Goal: Transaction & Acquisition: Purchase product/service

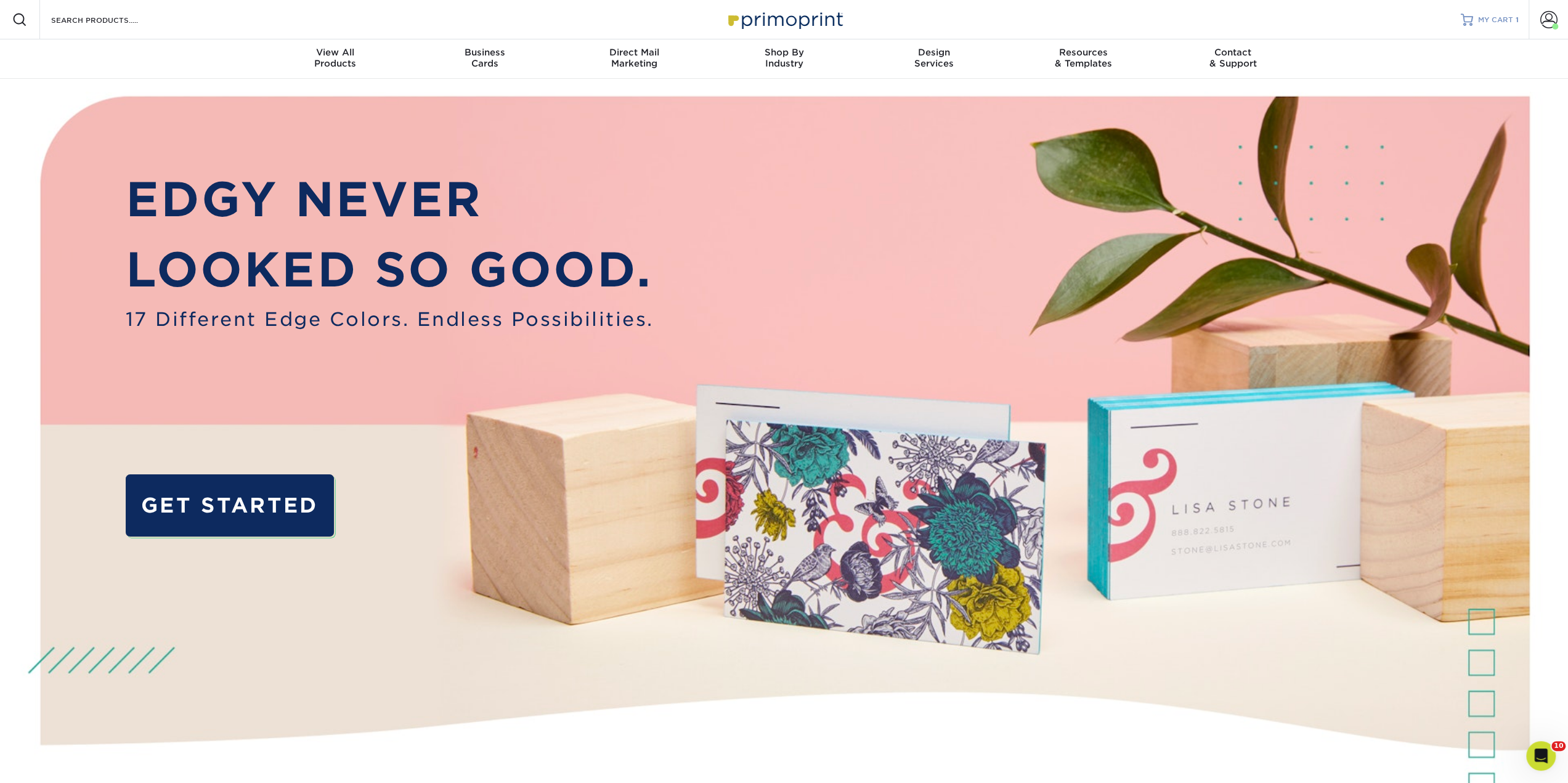
click at [1492, 24] on span "MY CART" at bounding box center [1496, 20] width 35 height 11
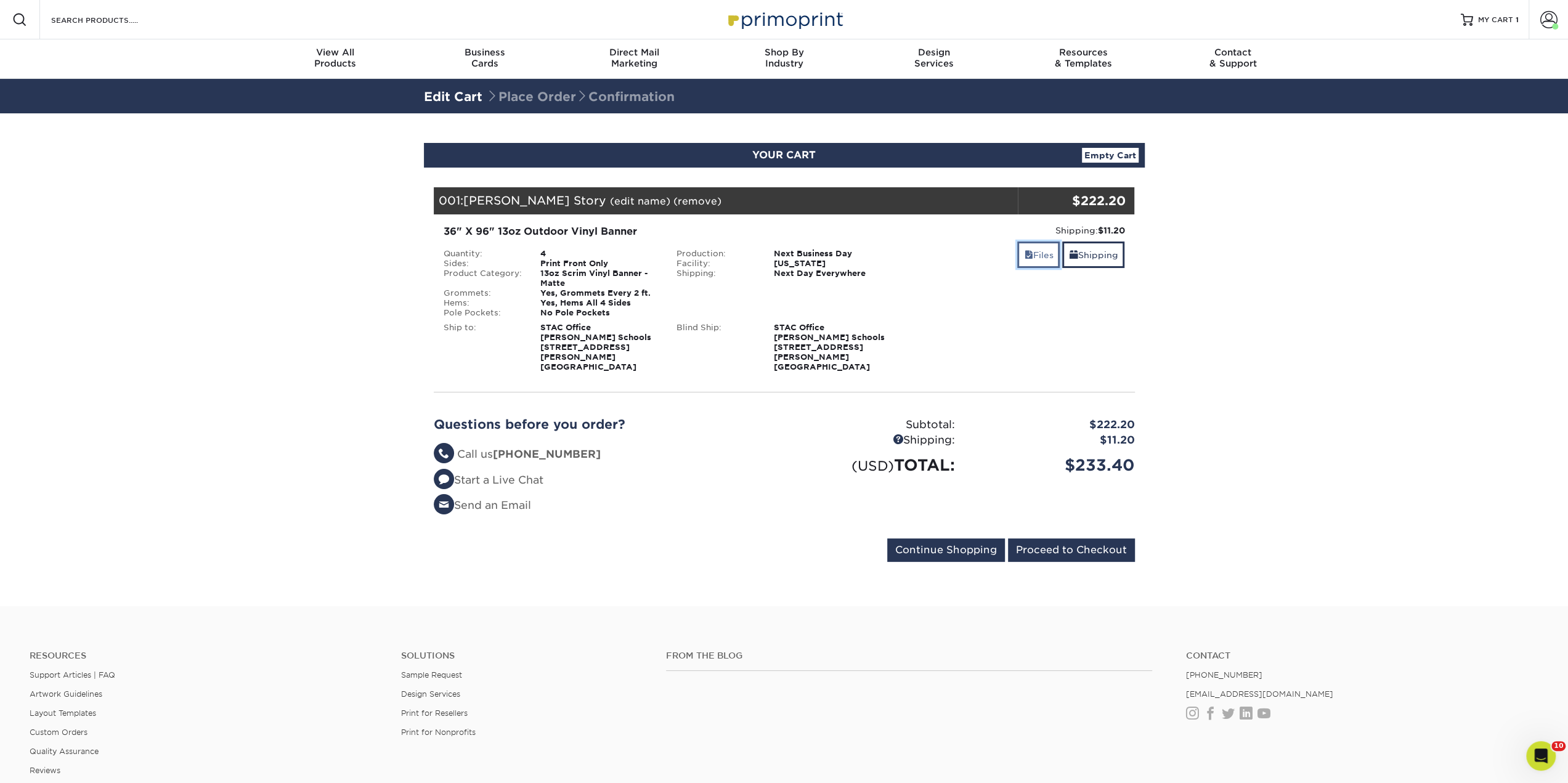
click at [1039, 257] on link "Files" at bounding box center [1038, 254] width 42 height 26
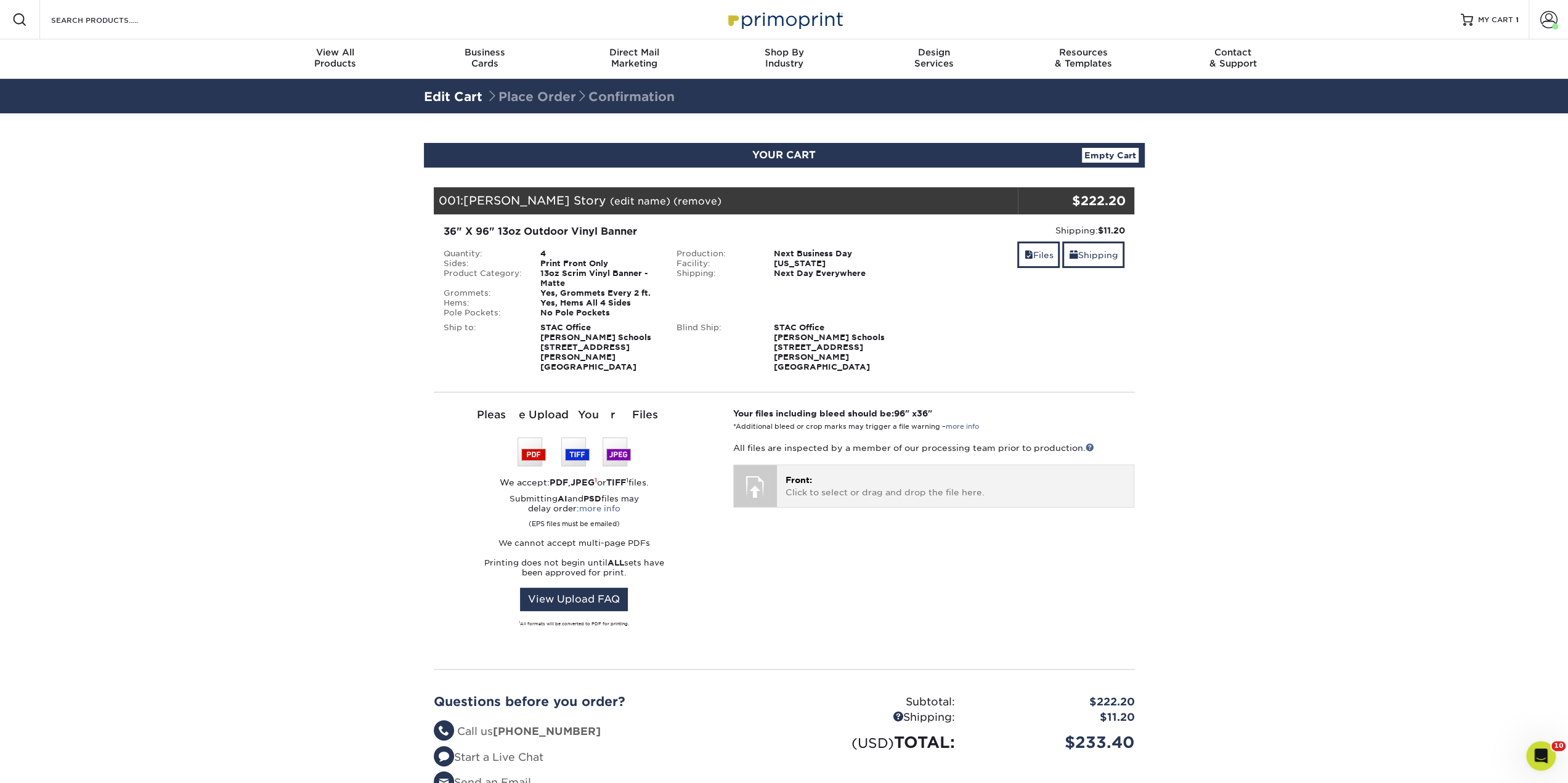
click at [877, 474] on p "Front: Click to select or drag and drop the file here." at bounding box center [955, 487] width 339 height 26
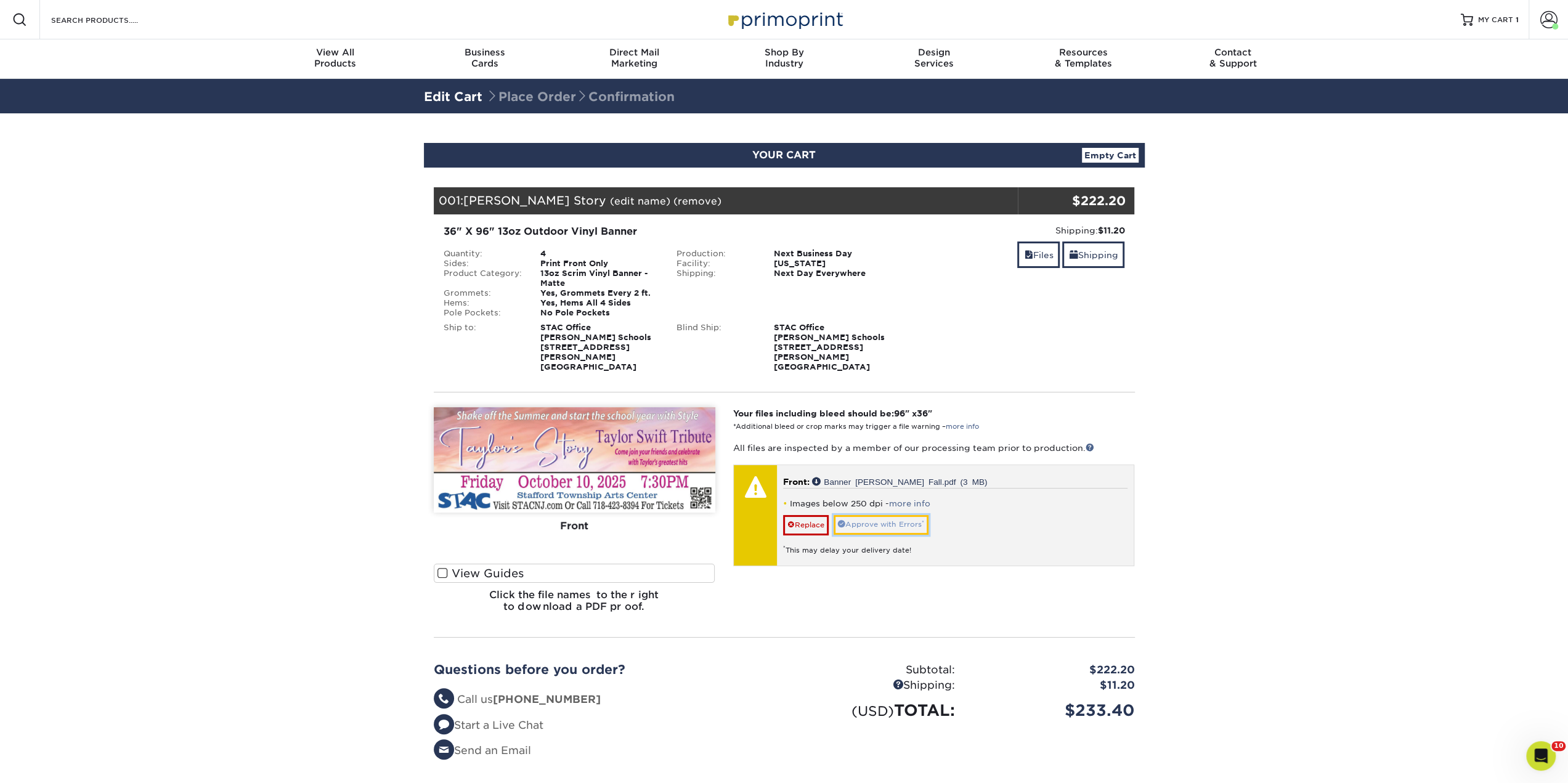
click at [886, 515] on link "Approve with Errors *" at bounding box center [881, 524] width 95 height 19
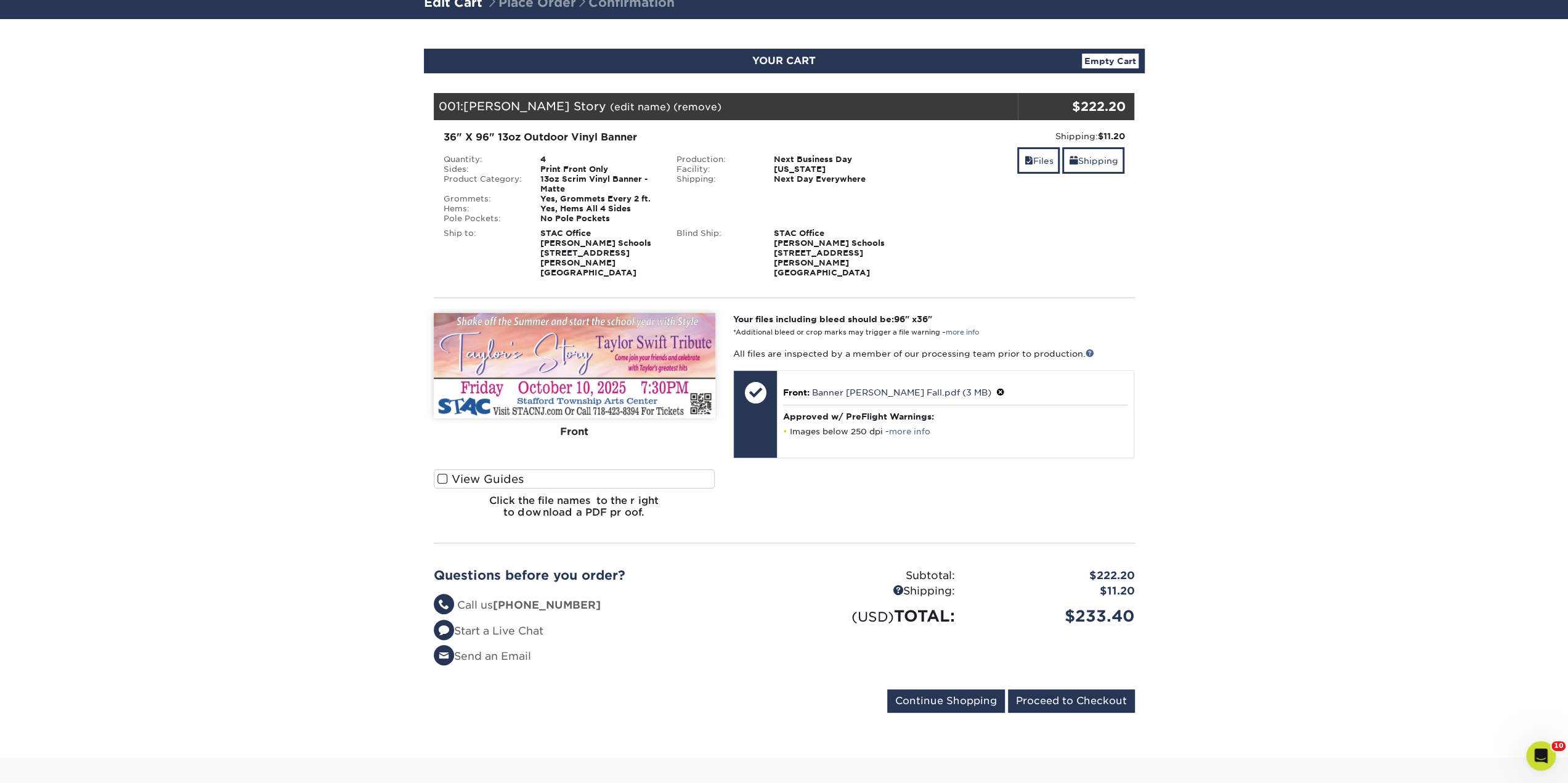
scroll to position [123, 0]
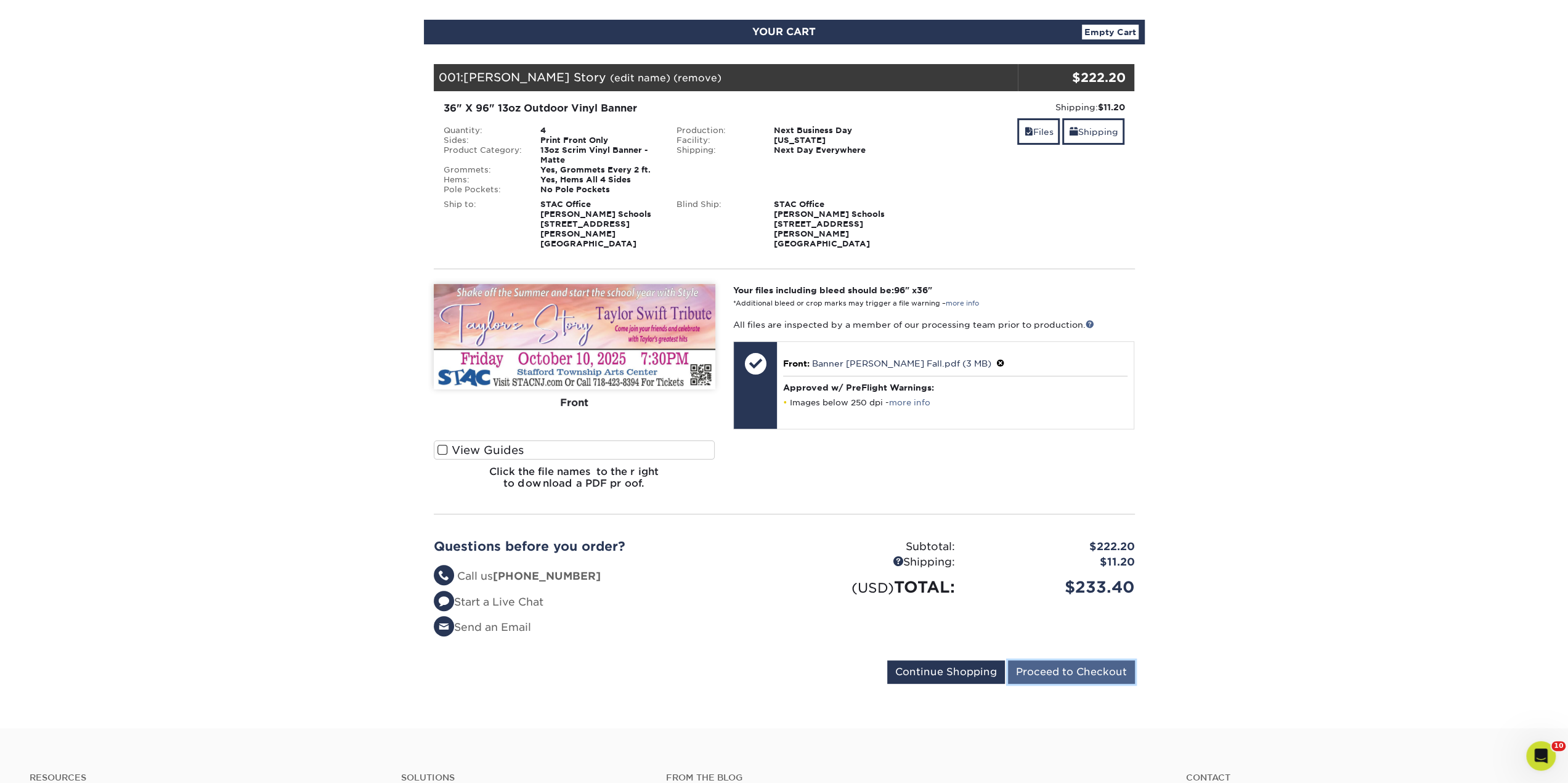
click at [1073, 661] on input "Proceed to Checkout" at bounding box center [1071, 672] width 127 height 24
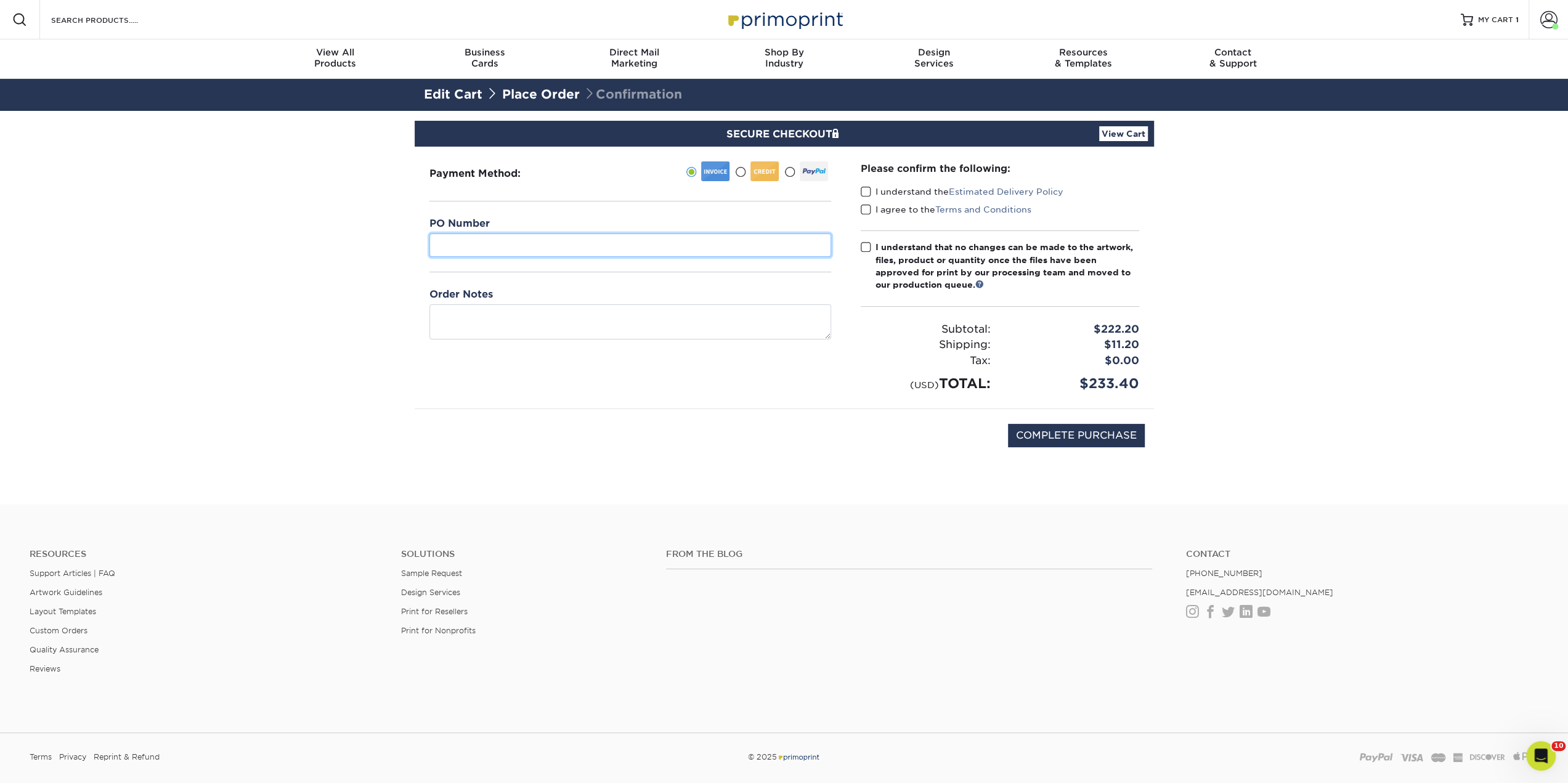
click at [562, 247] on input "text" at bounding box center [630, 245] width 402 height 24
paste input "PO-26-00344"
type input "PO-26-00344"
click at [862, 192] on span at bounding box center [866, 192] width 11 height 11
click at [0, 0] on input "I understand the Estimated Delivery Policy" at bounding box center [0, 0] width 0 height 0
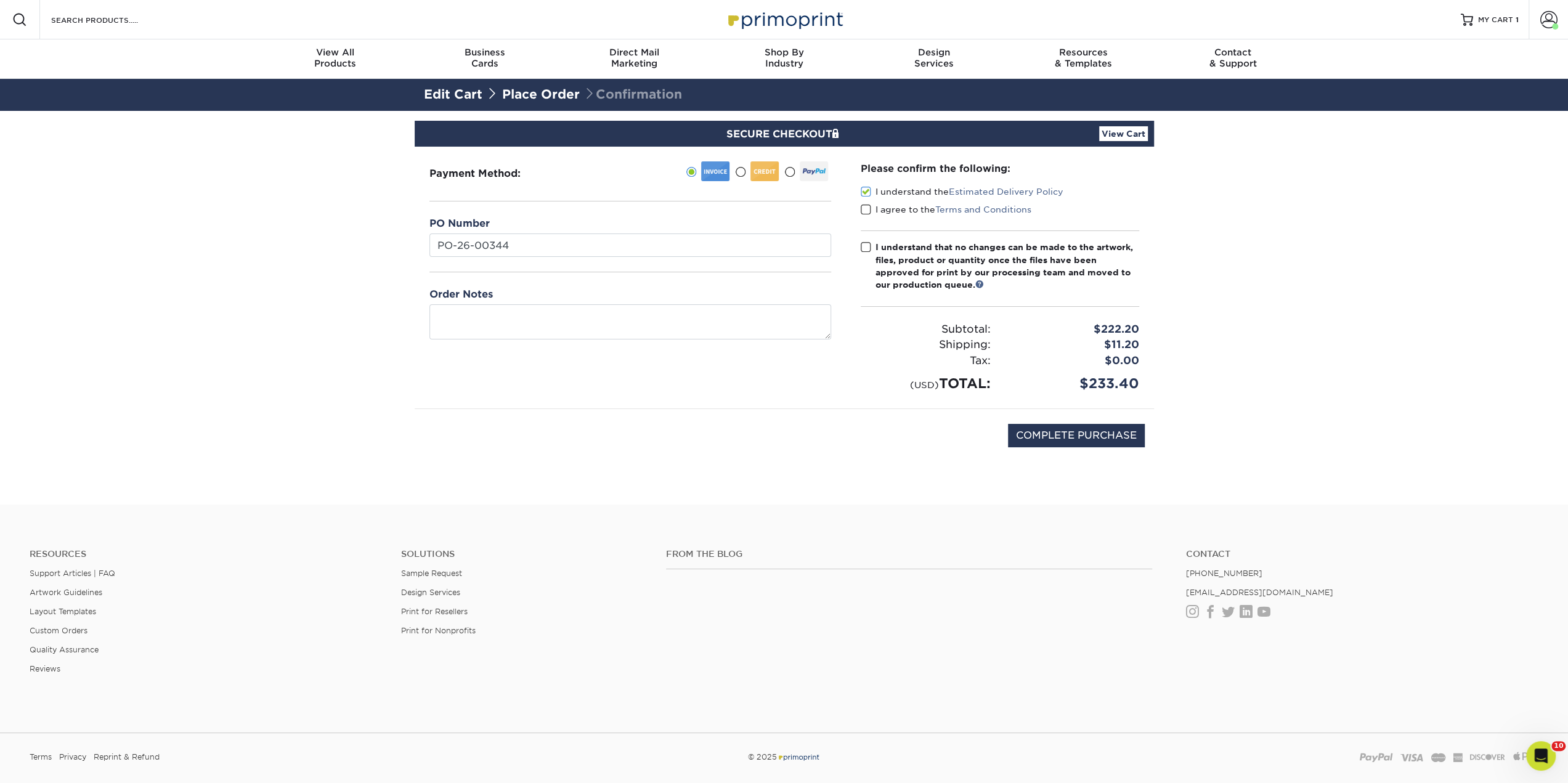
click at [868, 204] on span at bounding box center [866, 209] width 11 height 11
click at [0, 0] on input "I agree to the Terms and Conditions" at bounding box center [0, 0] width 0 height 0
click at [869, 246] on span at bounding box center [866, 247] width 11 height 11
click at [0, 0] on input "I understand that no changes can be made to the artwork, files, product or quan…" at bounding box center [0, 0] width 0 height 0
click at [1094, 431] on input "COMPLETE PURCHASE" at bounding box center [1077, 436] width 137 height 24
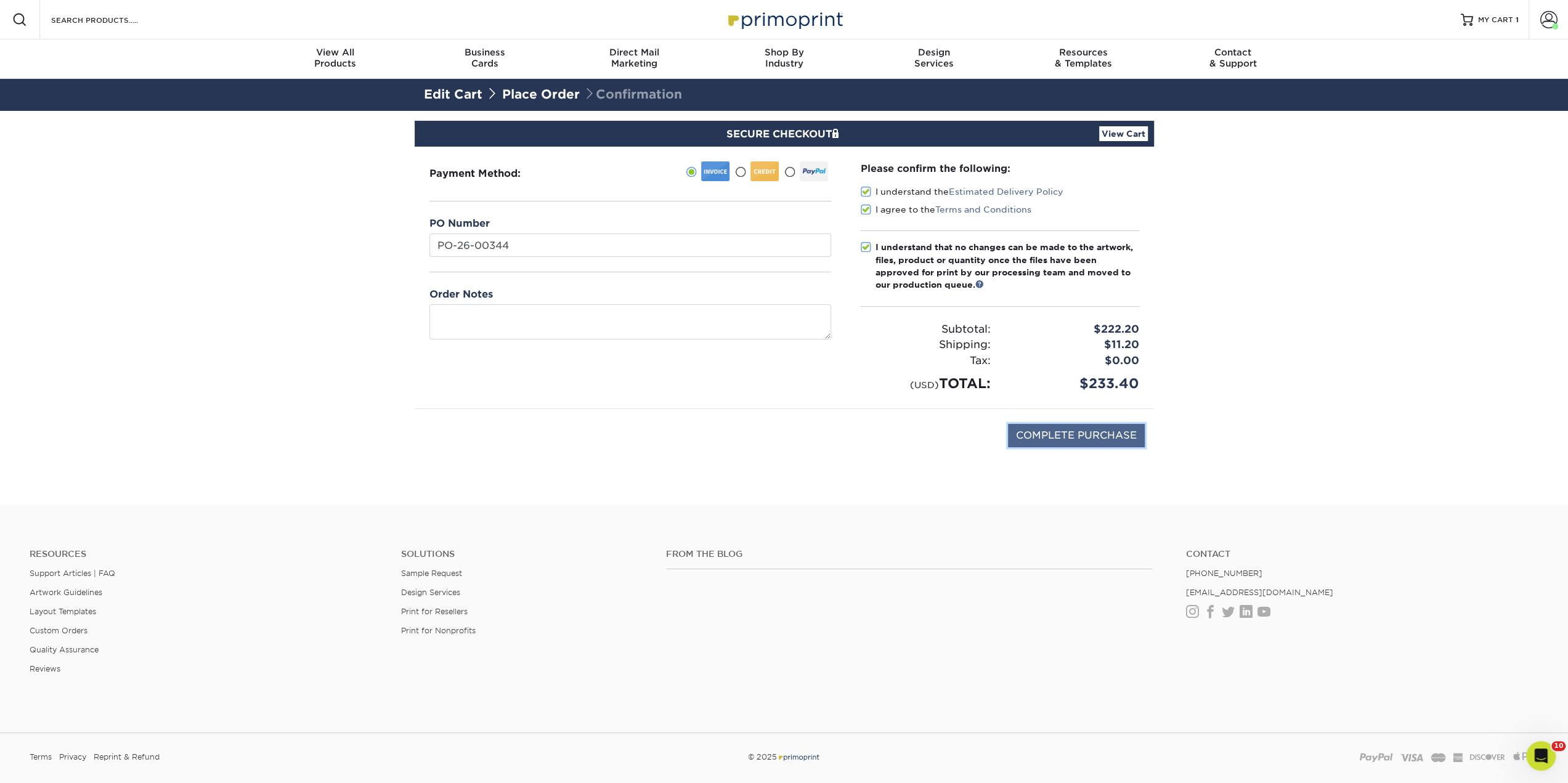
type input "PROCESSING, PLEASE WAIT..."
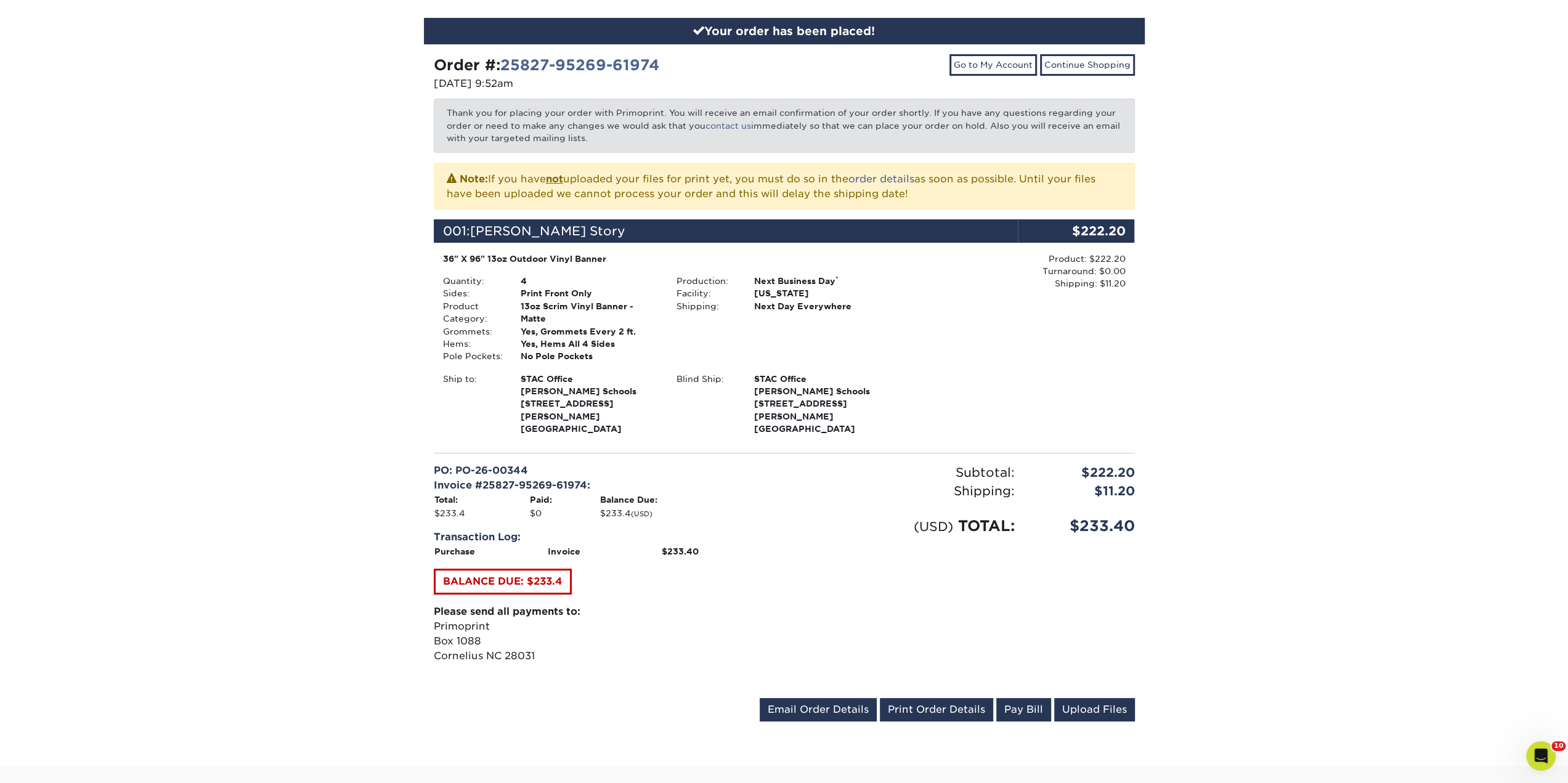
scroll to position [185, 0]
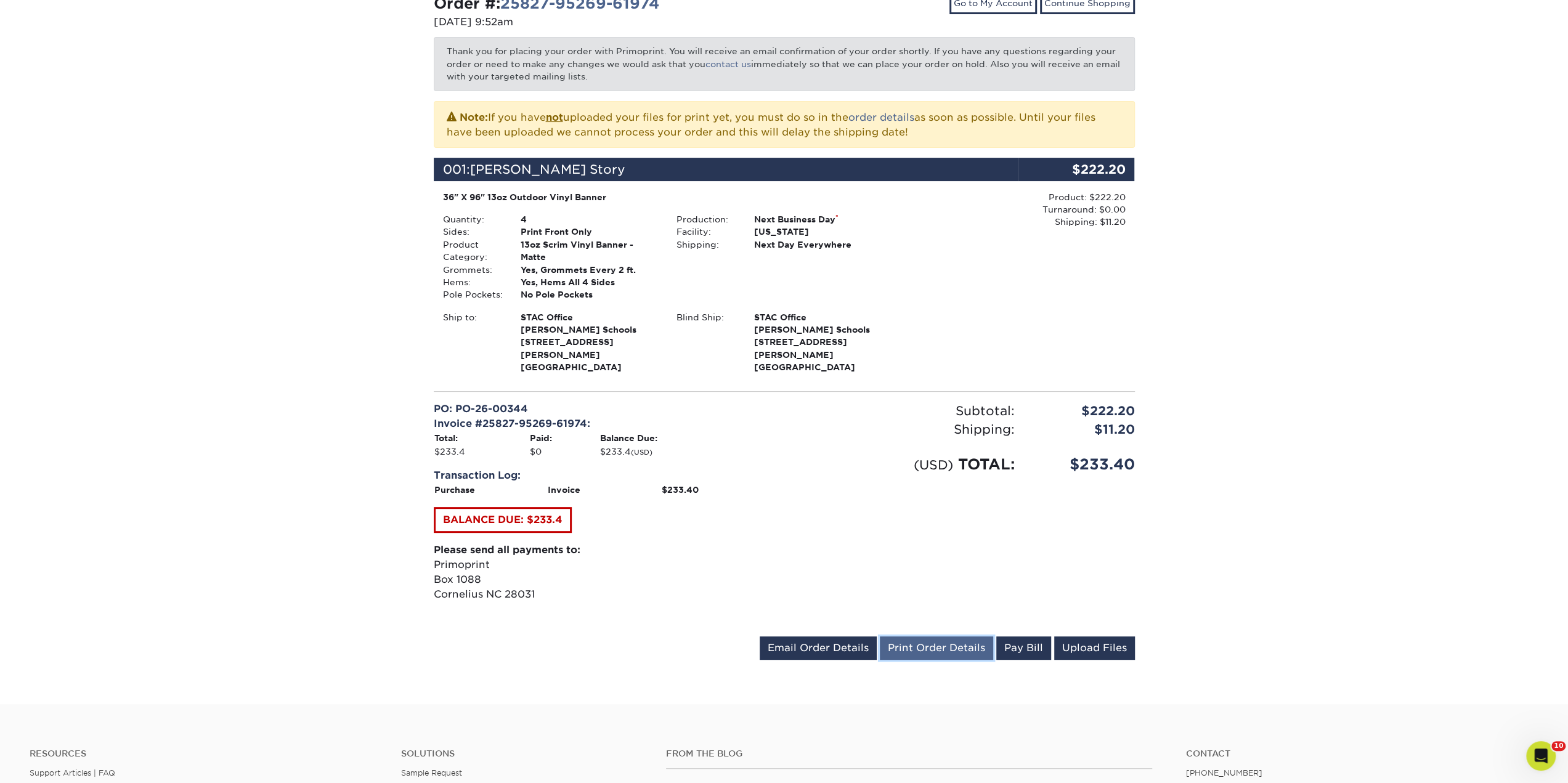
click at [918, 636] on link "Print Order Details" at bounding box center [936, 648] width 114 height 24
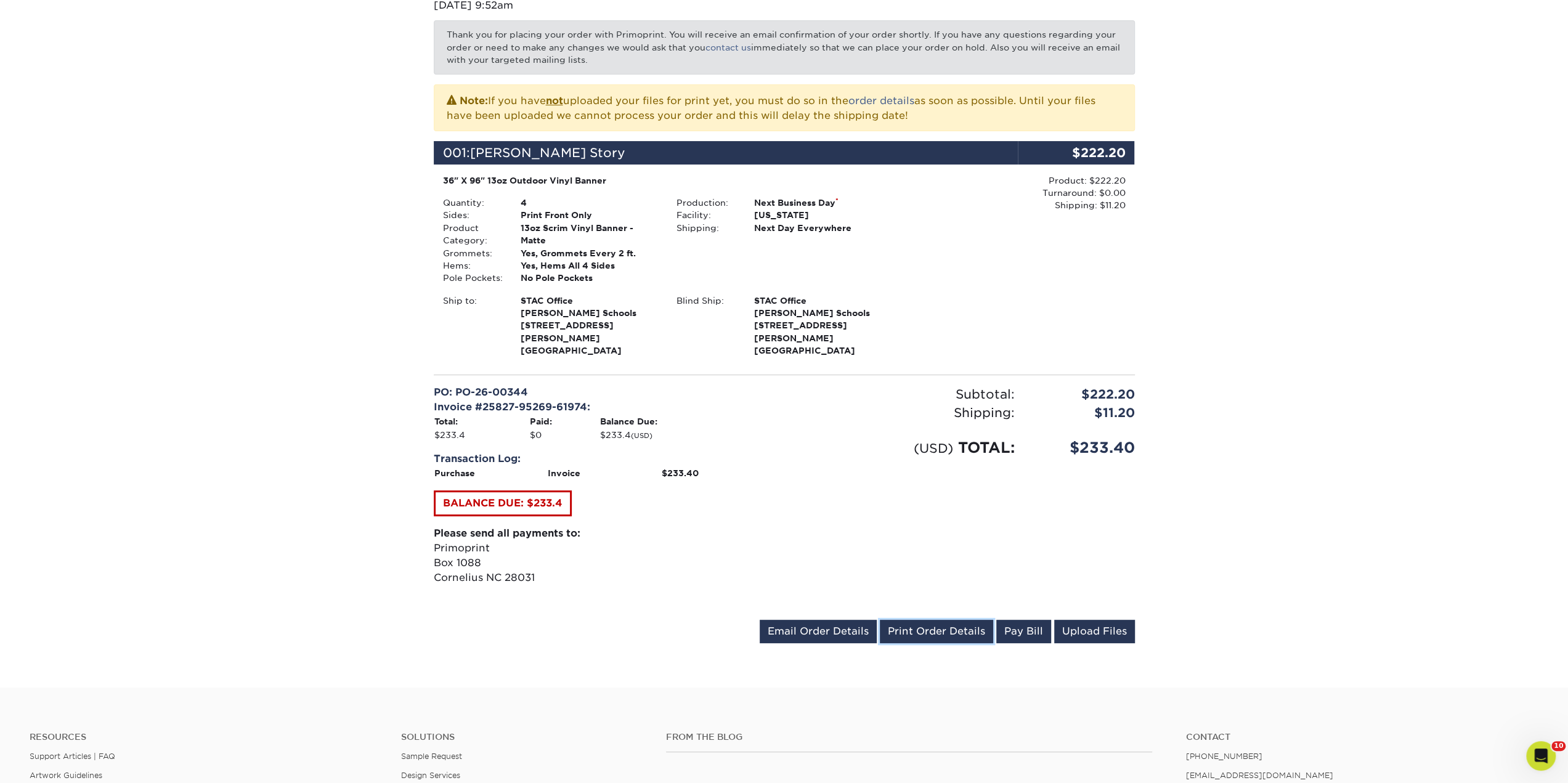
scroll to position [266, 0]
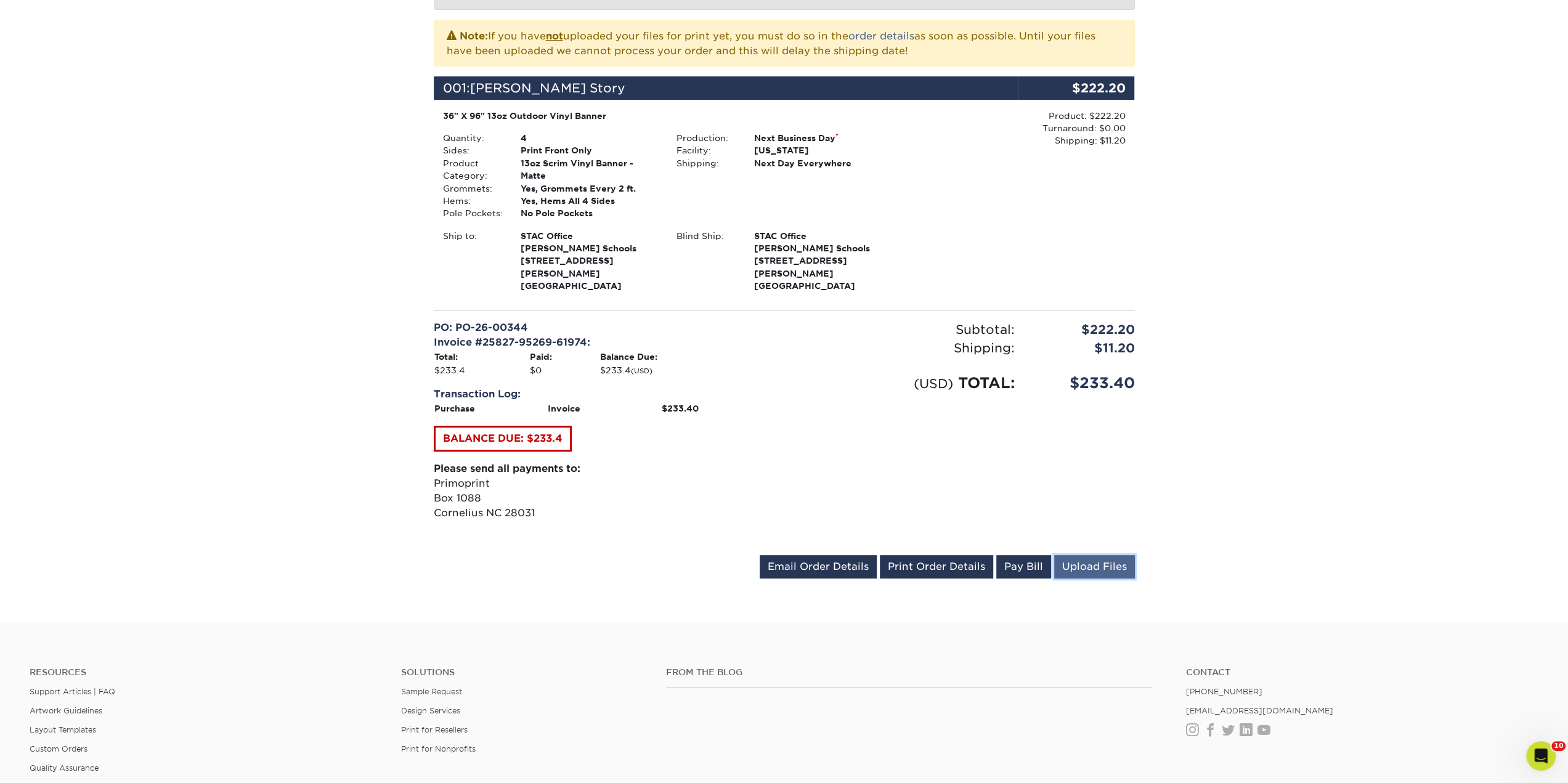
click at [1104, 555] on link "Upload Files" at bounding box center [1095, 567] width 81 height 24
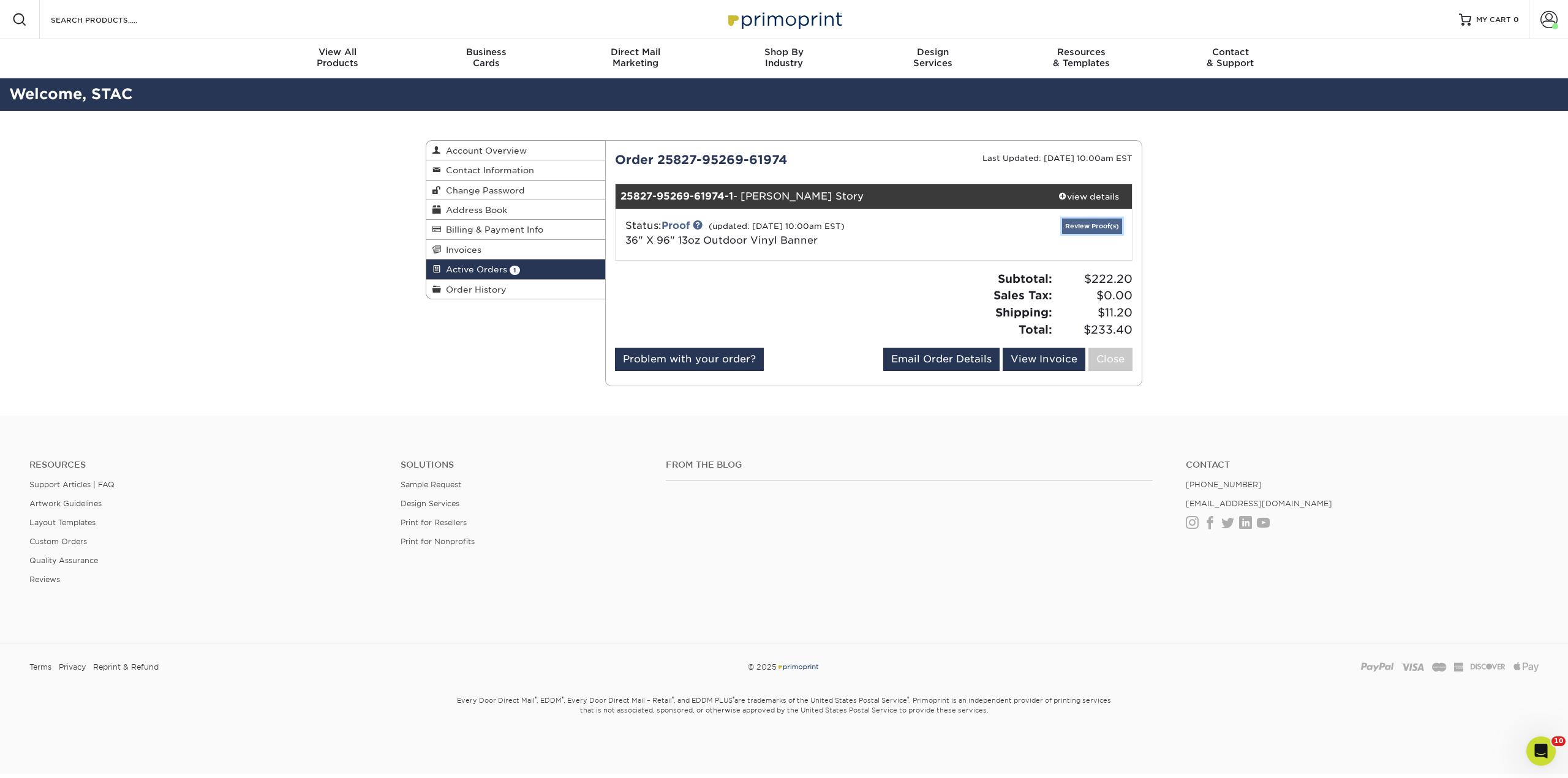
click at [1085, 222] on link "Review Proof(s)" at bounding box center [1092, 226] width 60 height 15
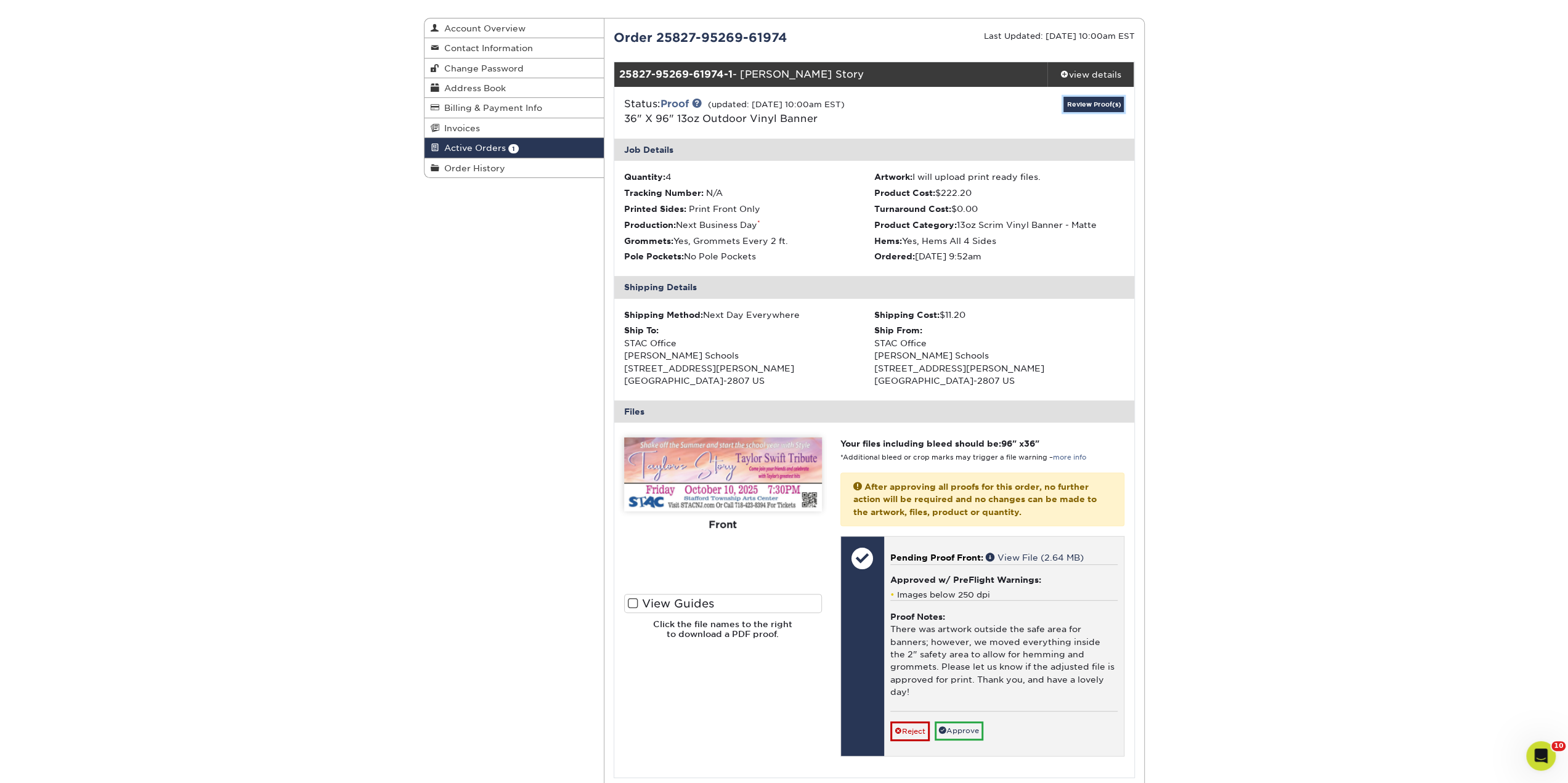
scroll to position [185, 0]
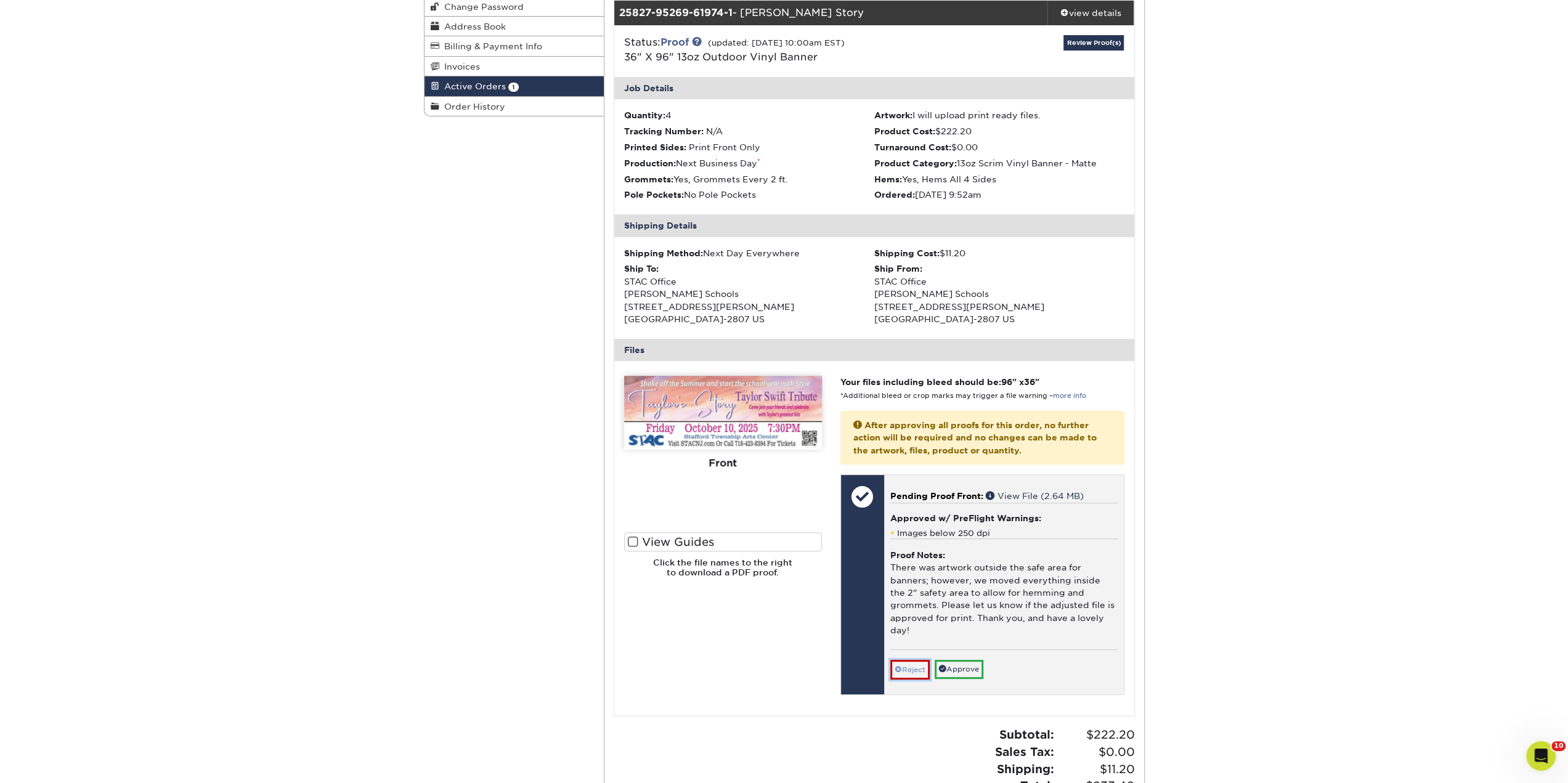
click at [913, 661] on link "Reject" at bounding box center [910, 669] width 40 height 19
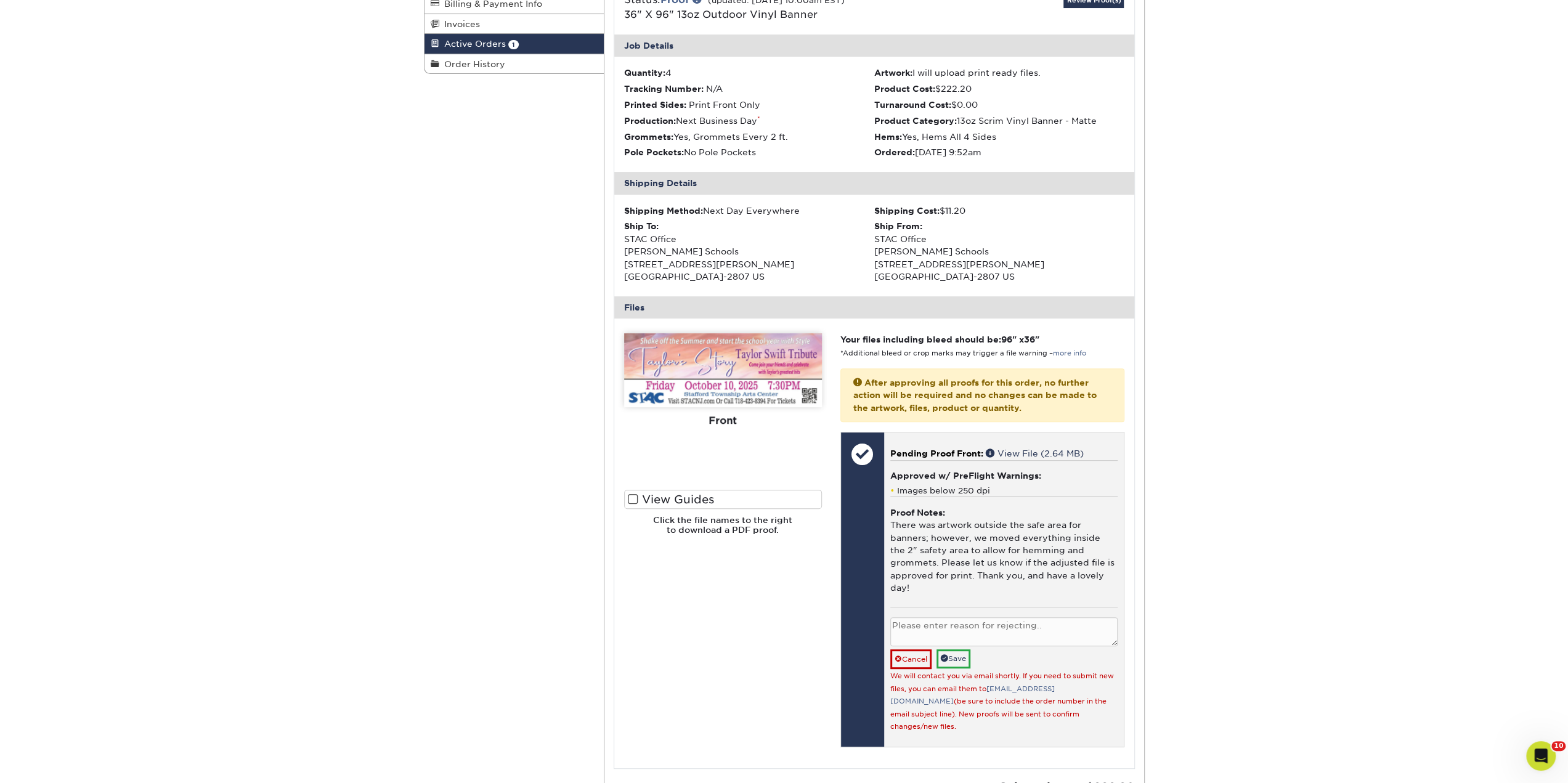
scroll to position [247, 0]
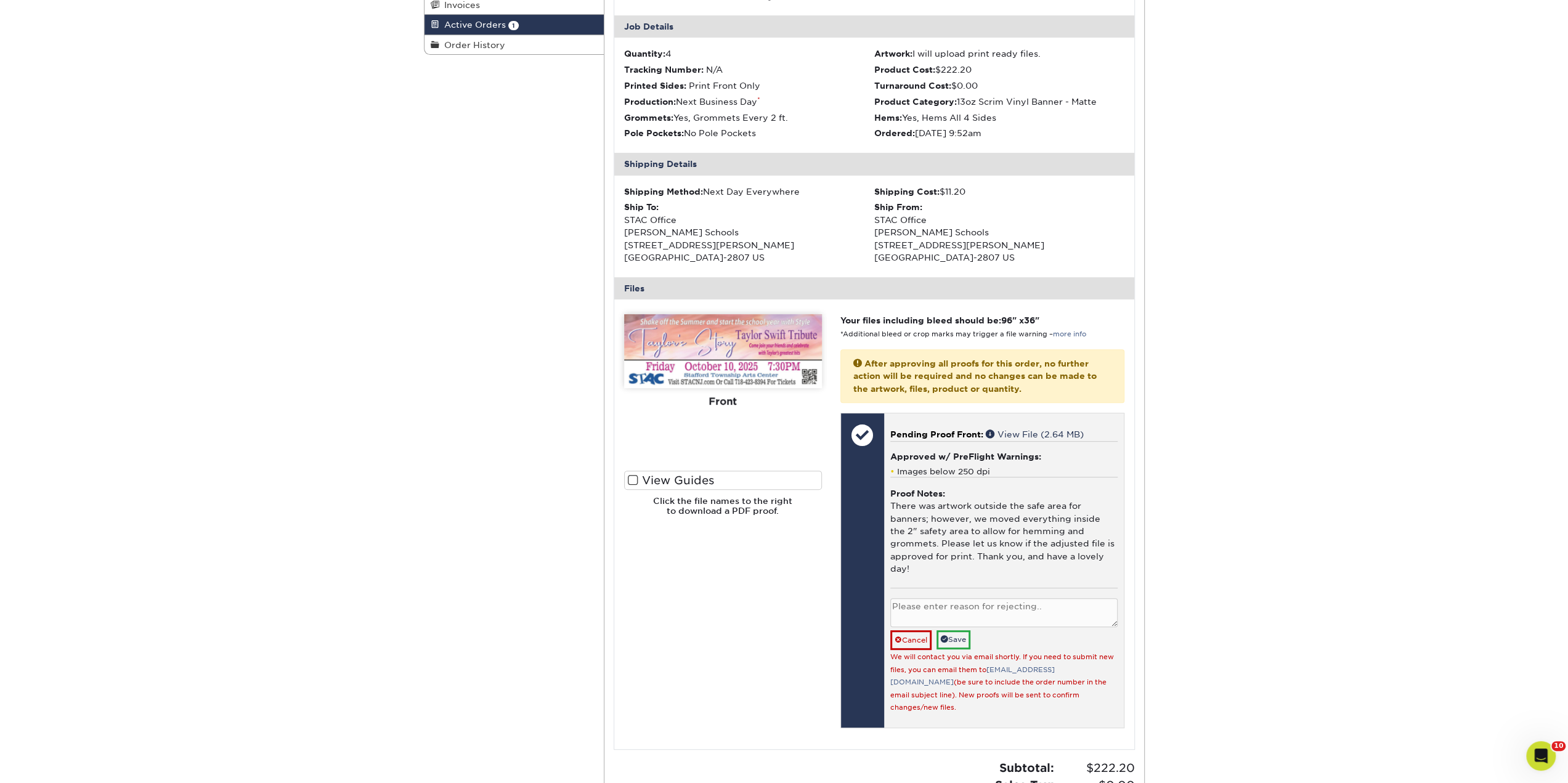
click at [915, 602] on textarea at bounding box center [1004, 612] width 227 height 29
click at [942, 598] on textarea "Artwork is Incorrect" at bounding box center [1004, 612] width 227 height 29
type textarea "Artwork is incorrect"
click at [950, 630] on link "Save" at bounding box center [954, 640] width 34 height 19
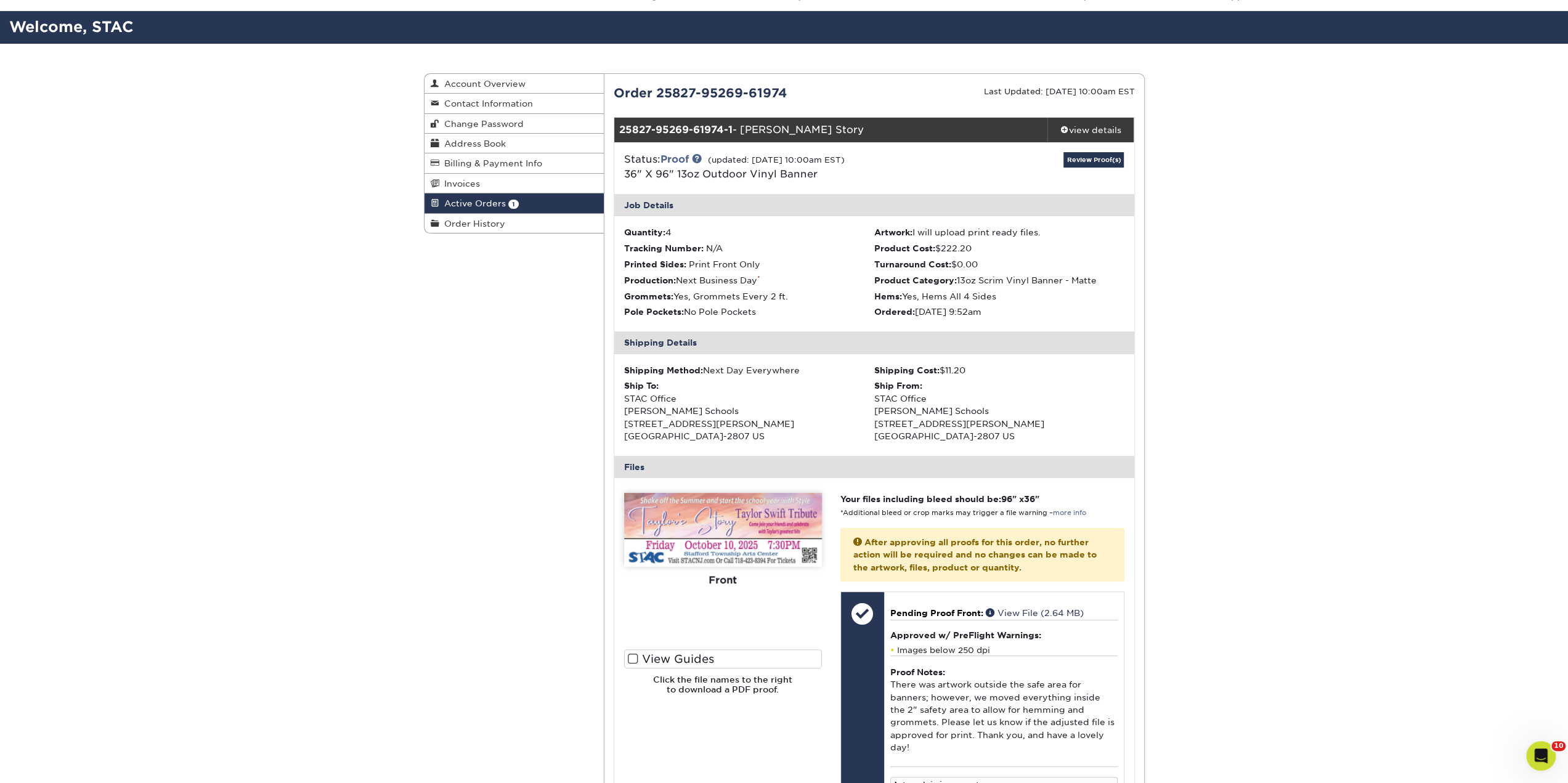
scroll to position [0, 0]
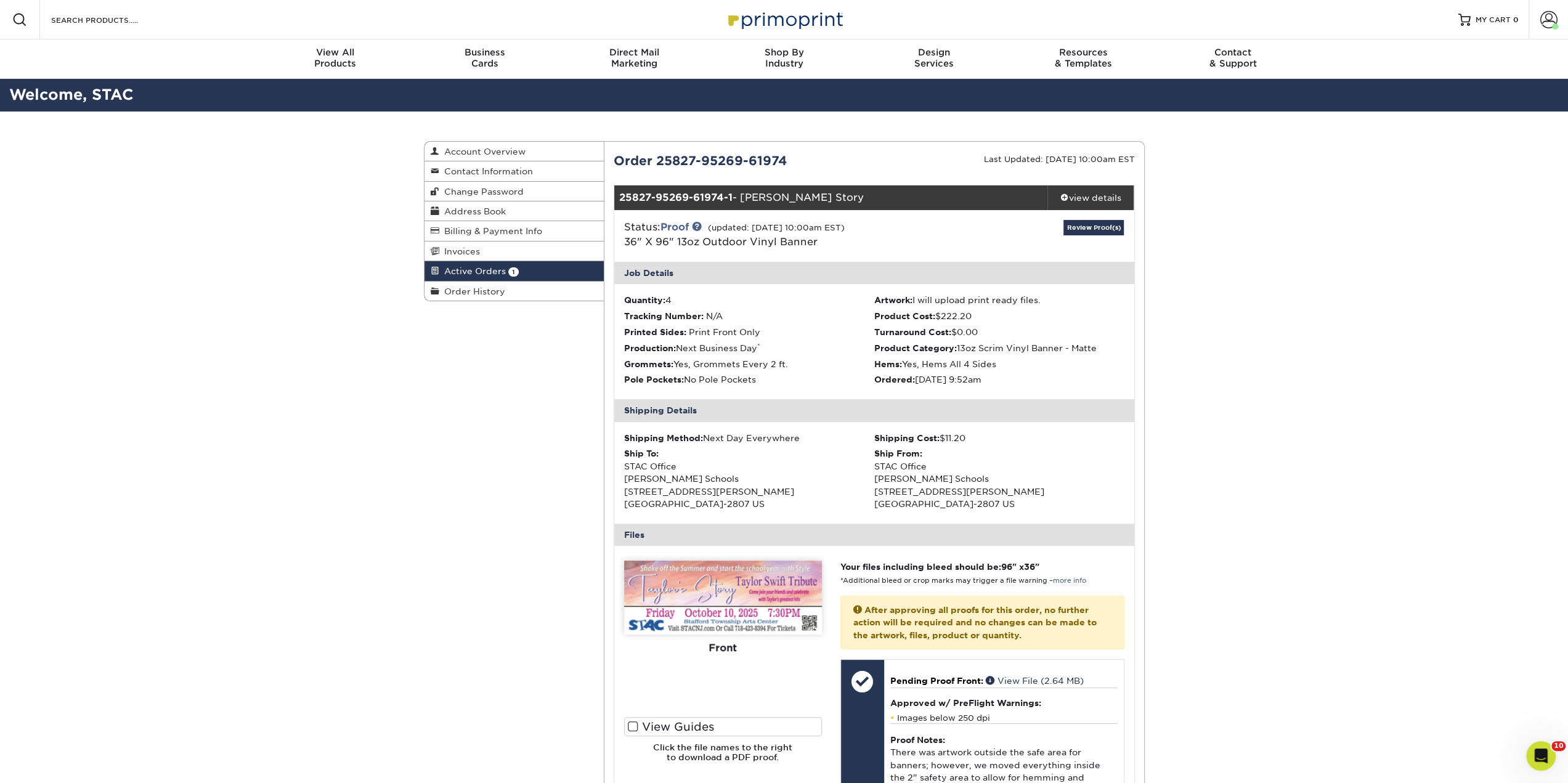
drag, startPoint x: 656, startPoint y: 165, endPoint x: 786, endPoint y: 158, distance: 130.2
click at [786, 158] on div "Order 25827-95269-61974" at bounding box center [739, 161] width 270 height 19
copy div "25827-95269-61974"
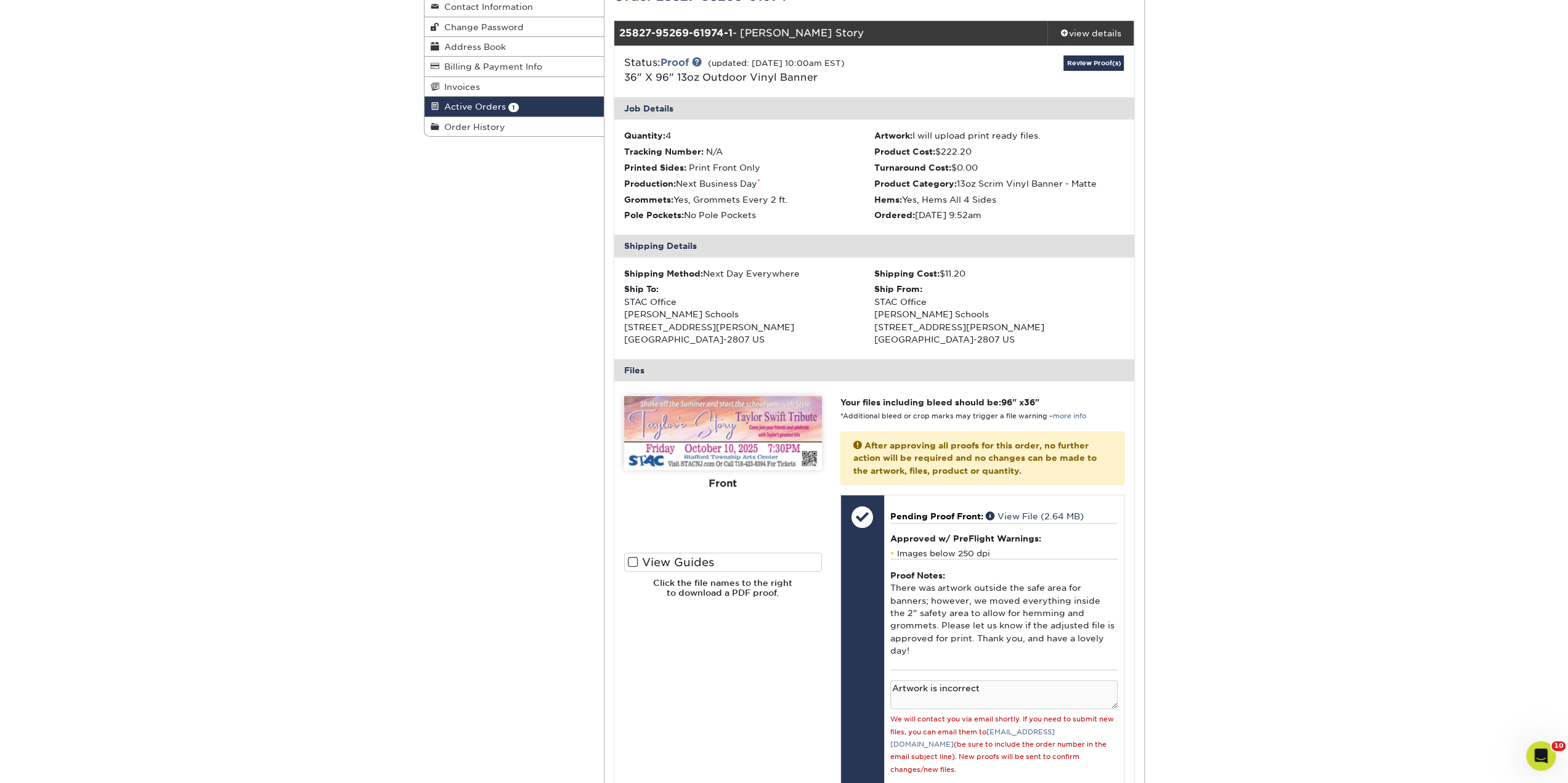
scroll to position [185, 0]
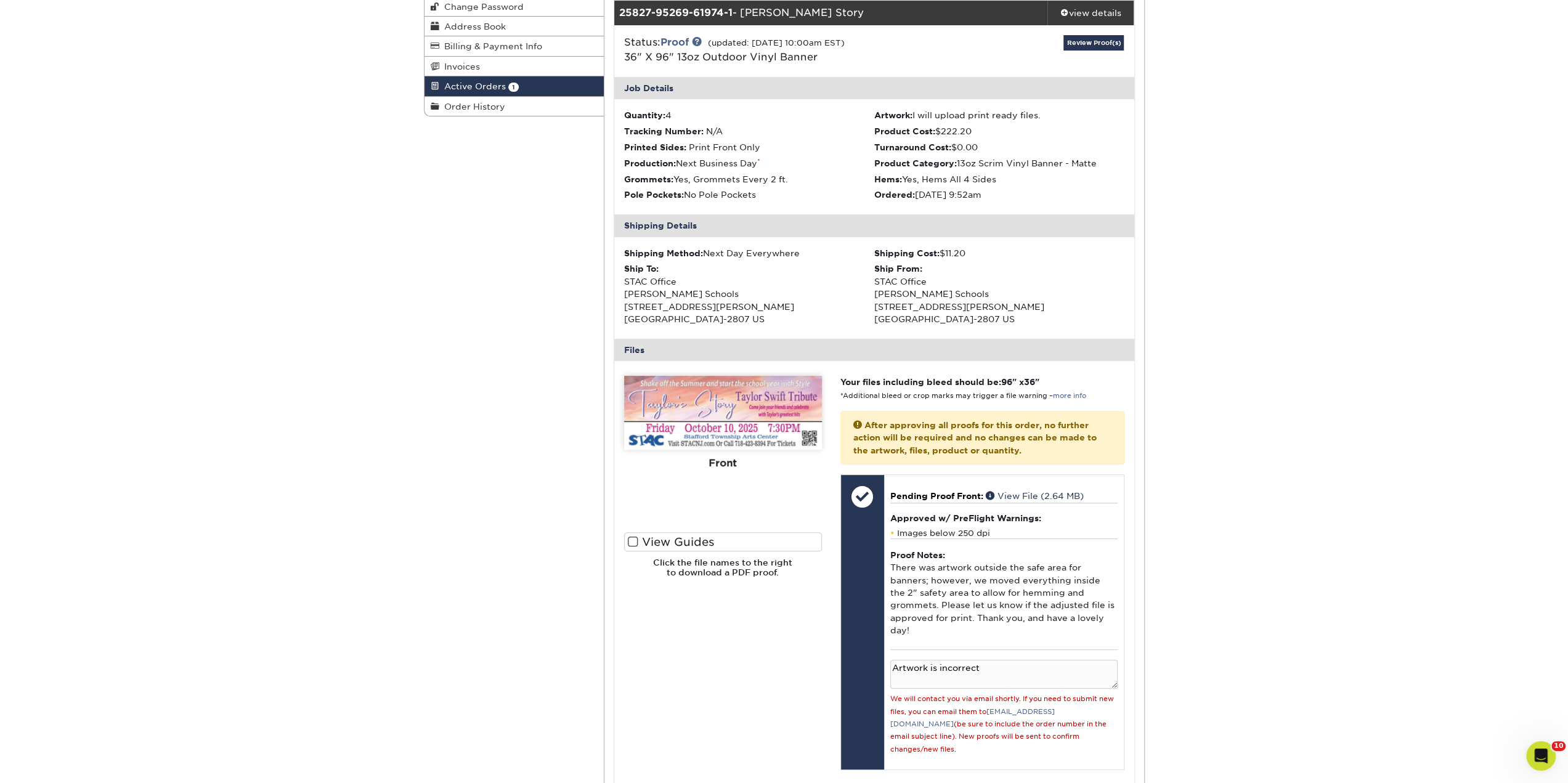
drag, startPoint x: 747, startPoint y: 429, endPoint x: 712, endPoint y: 513, distance: 91.0
click at [712, 513] on div "Front Back" at bounding box center [723, 454] width 198 height 157
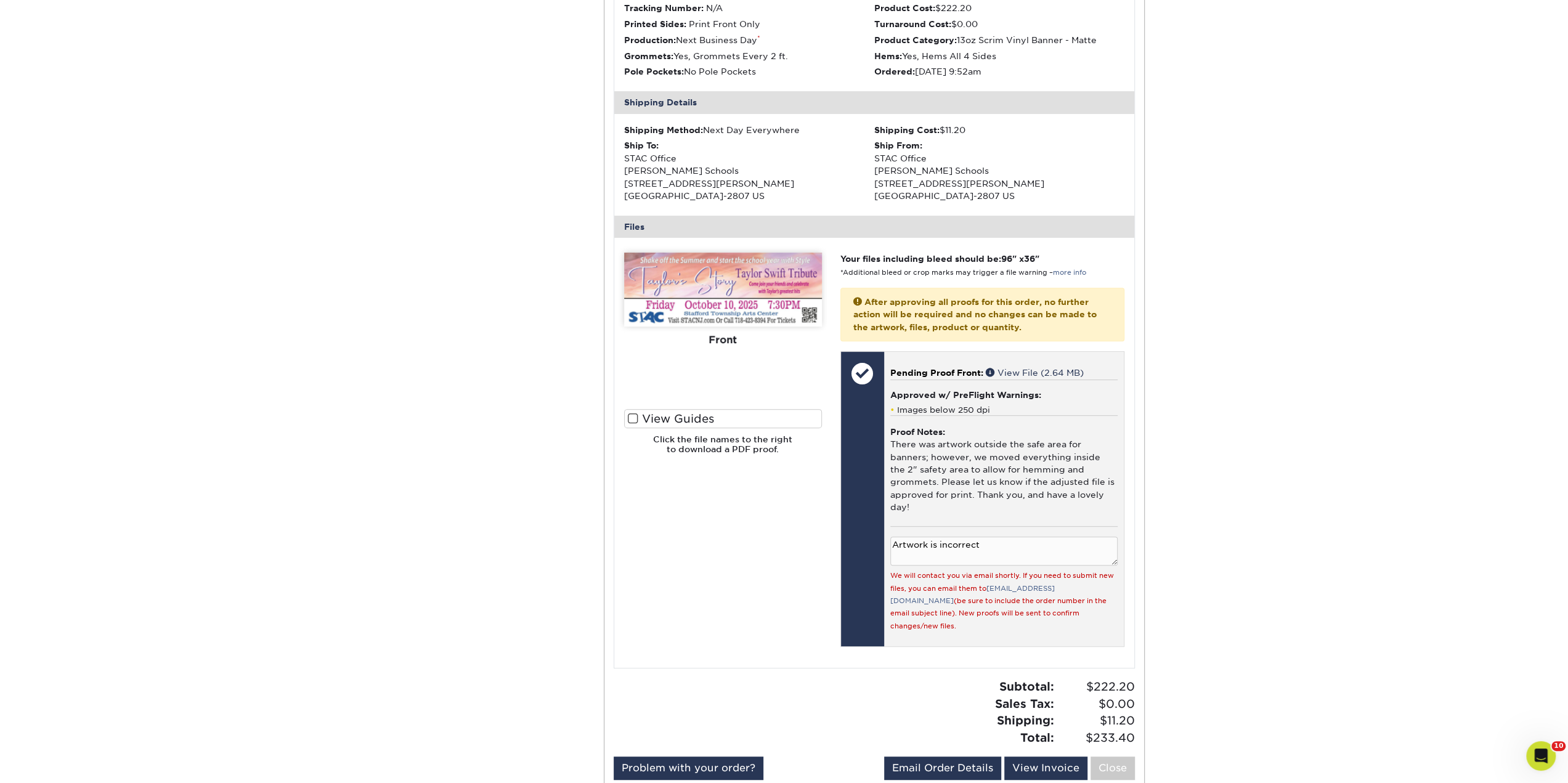
scroll to position [370, 0]
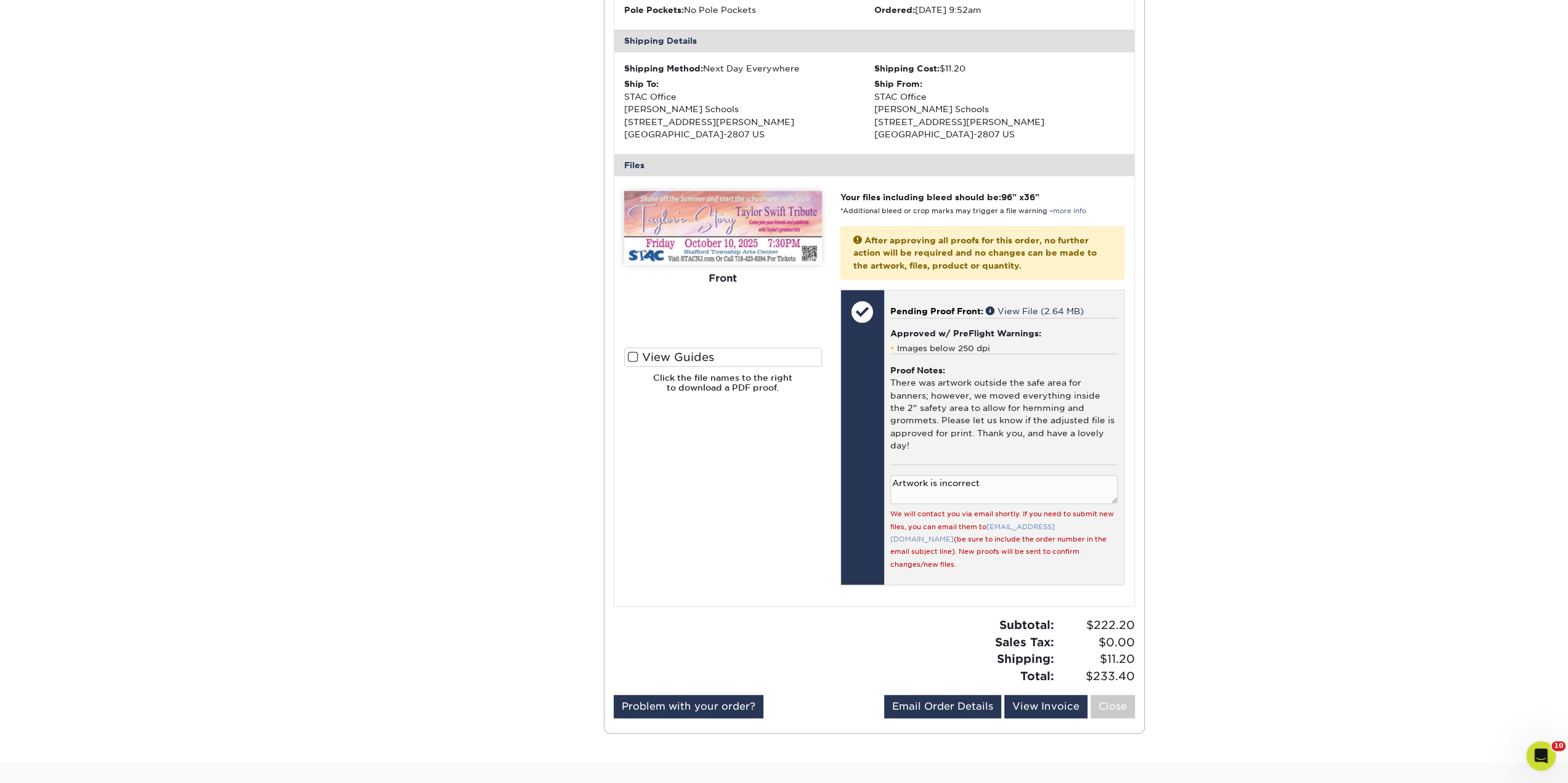
click at [1029, 523] on link "[EMAIL_ADDRESS][DOMAIN_NAME]" at bounding box center [973, 533] width 165 height 20
click at [1046, 523] on link "[EMAIL_ADDRESS][DOMAIN_NAME]" at bounding box center [973, 533] width 165 height 20
click at [997, 523] on link "[EMAIL_ADDRESS][DOMAIN_NAME]" at bounding box center [973, 533] width 165 height 20
click at [1018, 523] on link "[EMAIL_ADDRESS][DOMAIN_NAME]" at bounding box center [973, 533] width 165 height 20
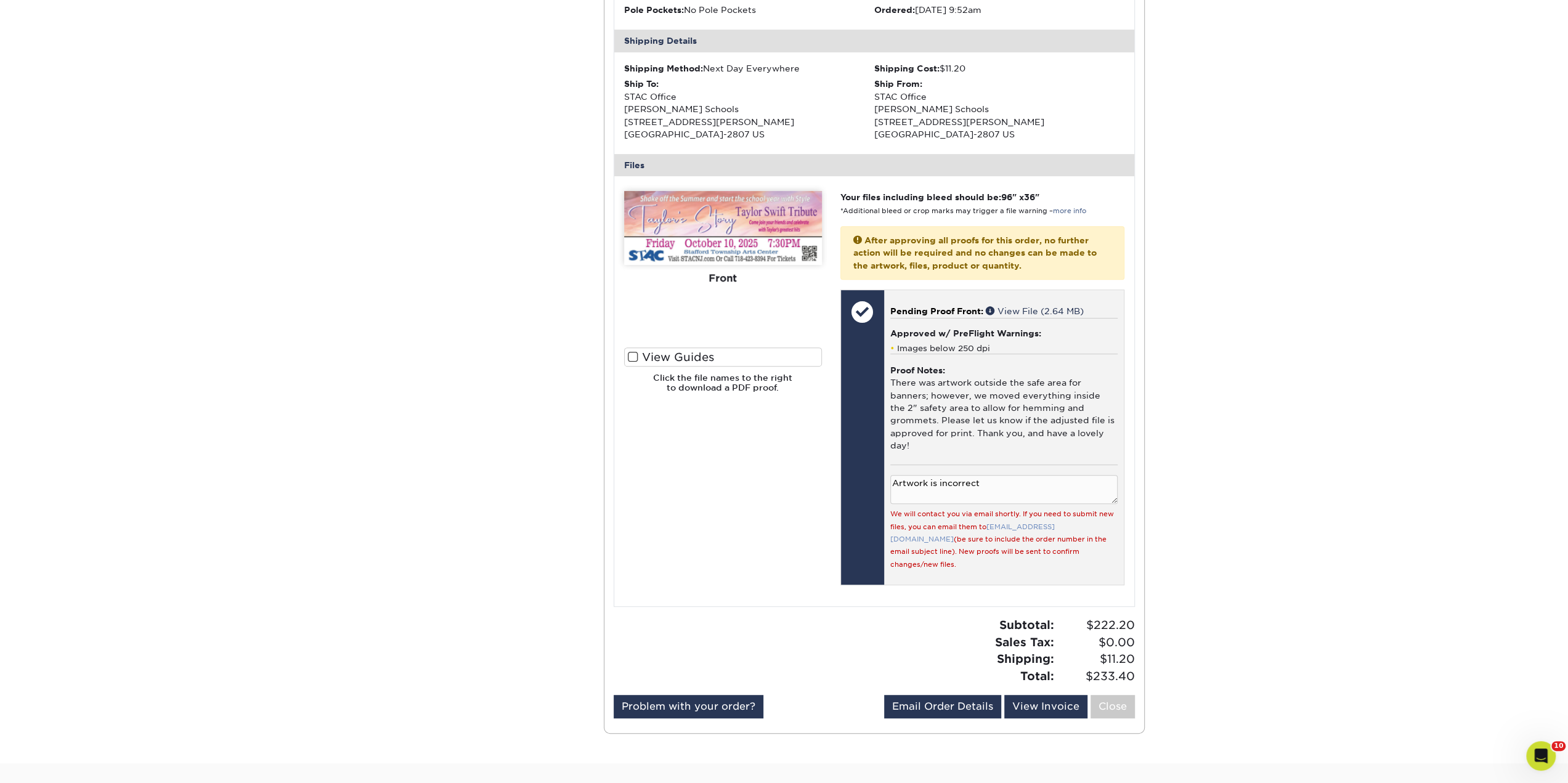
click at [1018, 523] on link "[EMAIL_ADDRESS][DOMAIN_NAME]" at bounding box center [973, 533] width 165 height 20
drag, startPoint x: 987, startPoint y: 513, endPoint x: 1063, endPoint y: 516, distance: 76.1
click at [1063, 516] on div "We will contact you via email shortly. If you need to submit new files, you can…" at bounding box center [1004, 539] width 227 height 63
copy link "[EMAIL_ADDRESS][DOMAIN_NAME]"
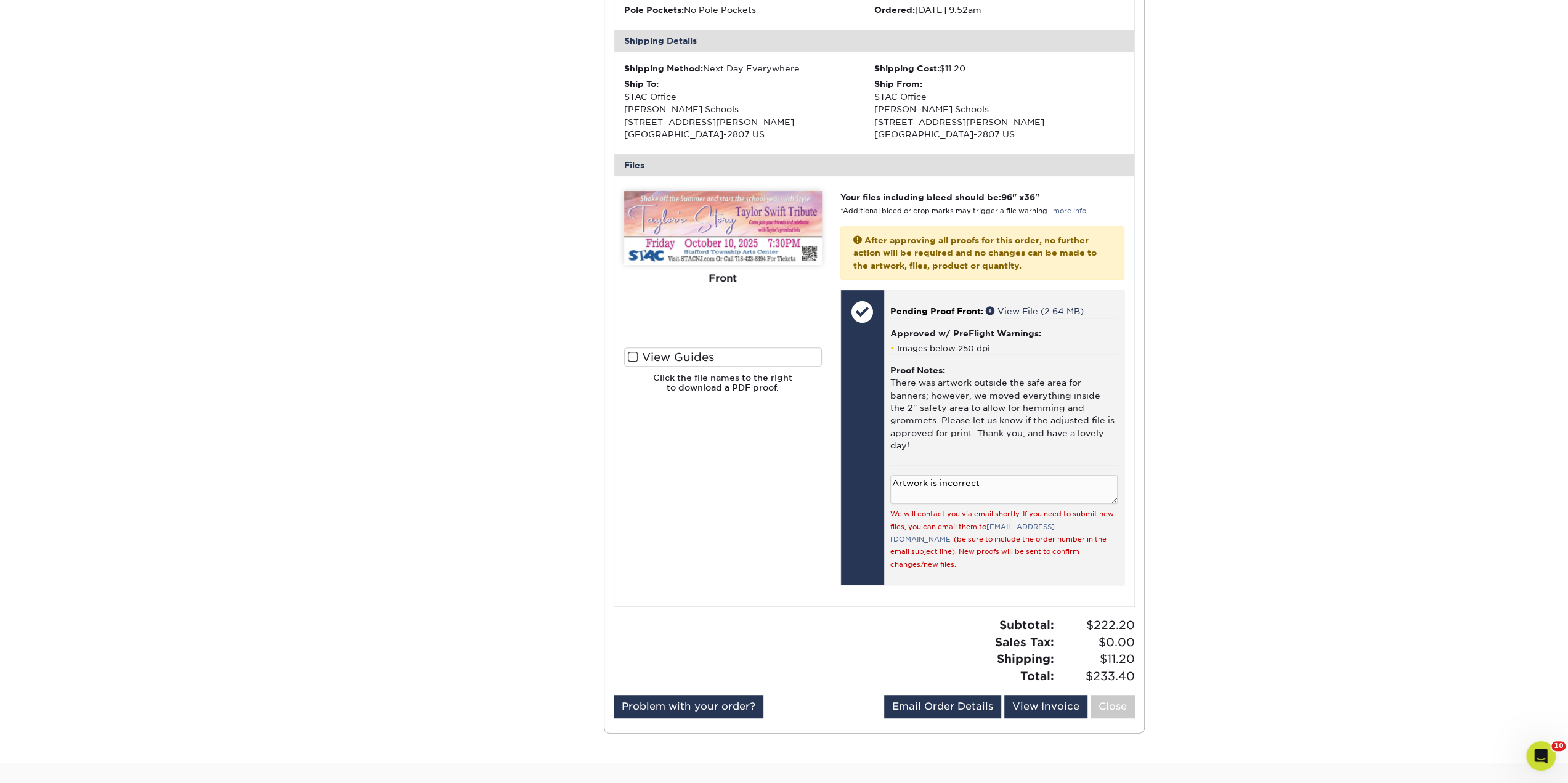
click at [1041, 539] on div "We will contact you via email shortly. If you need to submit new files, you can…" at bounding box center [1004, 539] width 227 height 63
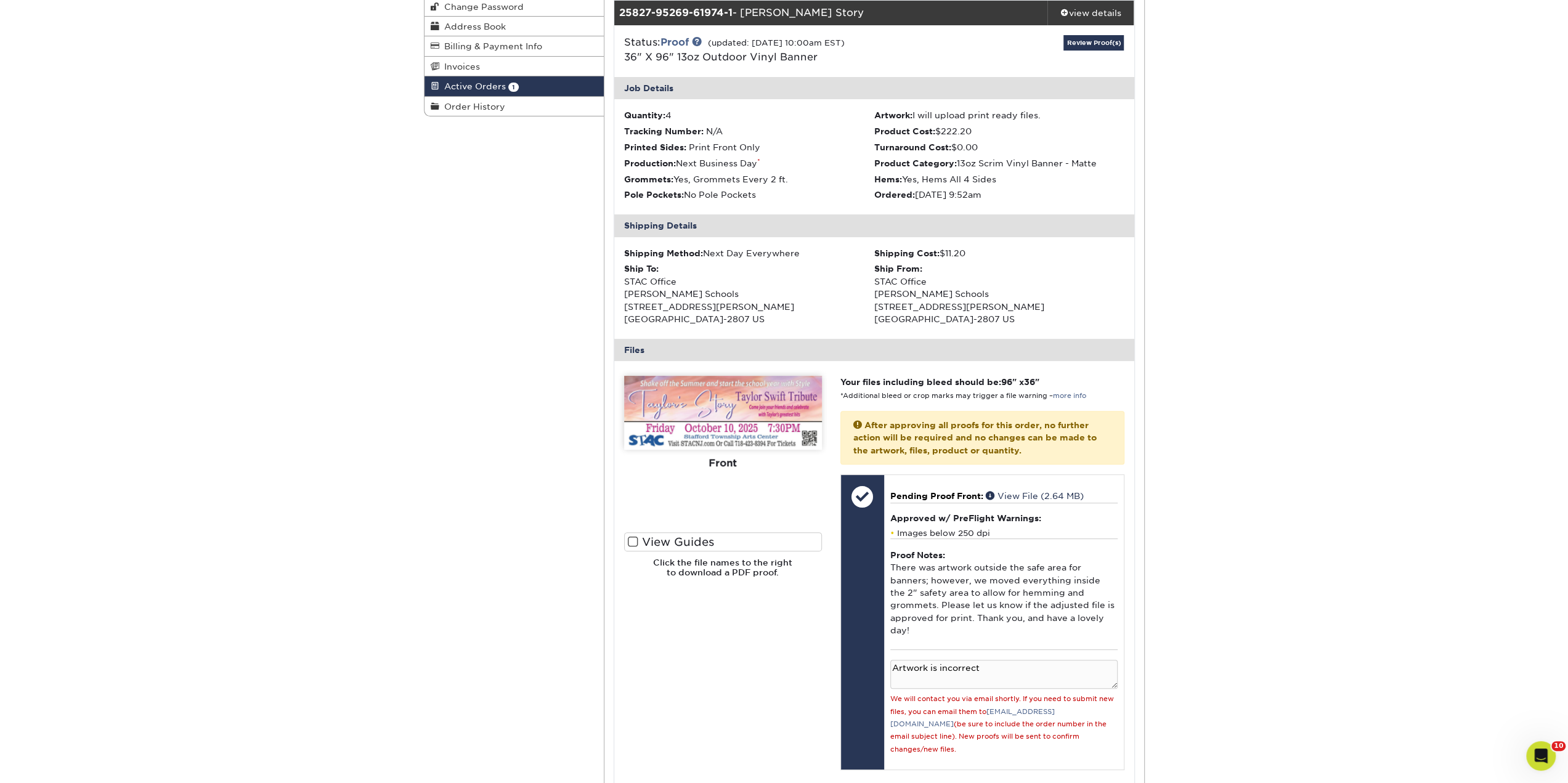
scroll to position [0, 0]
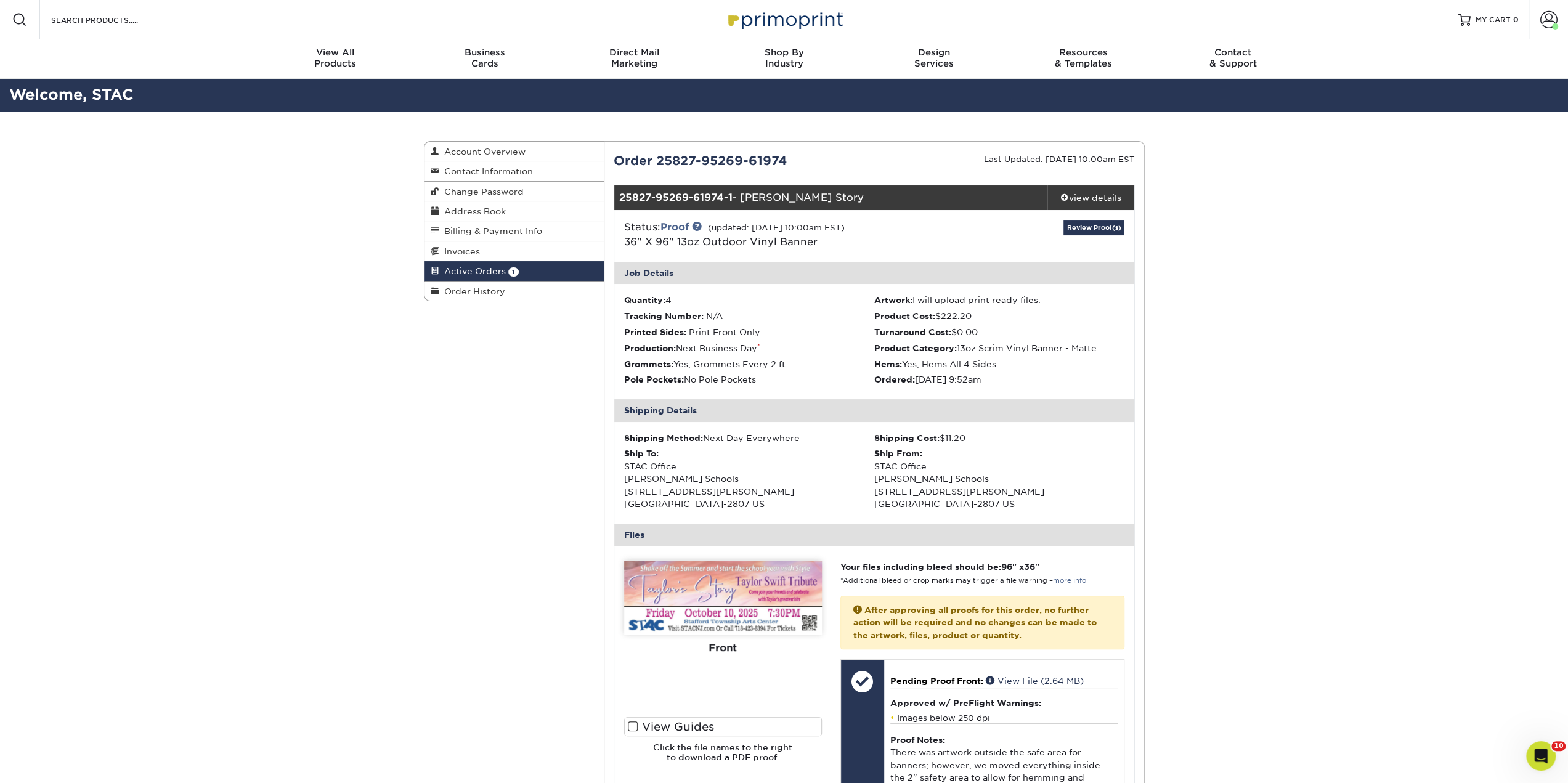
drag, startPoint x: 673, startPoint y: 160, endPoint x: 809, endPoint y: 166, distance: 136.1
click at [809, 166] on div "Order 25827-95269-61974" at bounding box center [739, 161] width 270 height 19
copy div "25827-95269-61974"
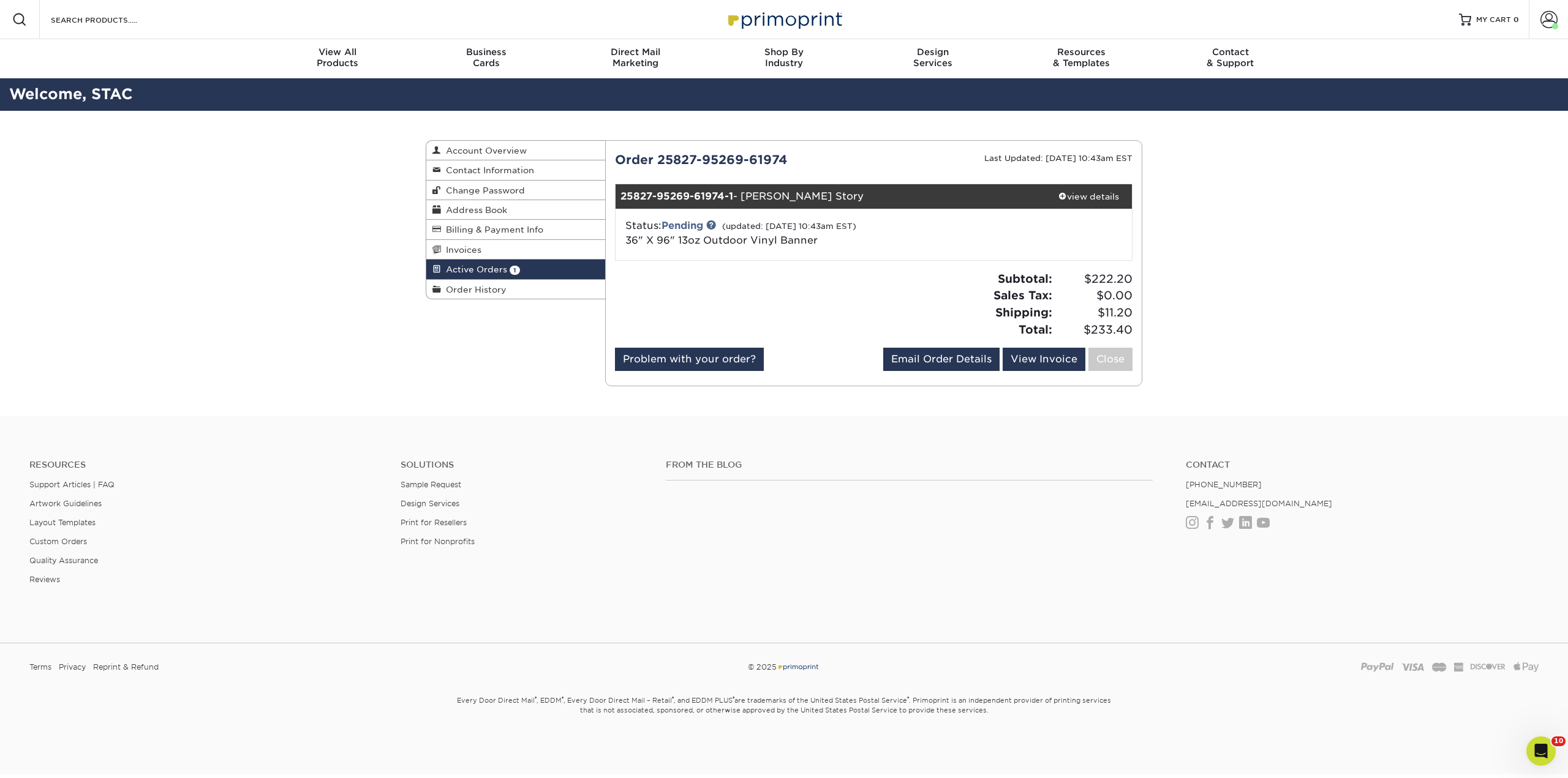
click at [685, 232] on div "Status: Pending (updated: [DATE] 10:43am EST) 36" X 96" 13oz Outdoor Vinyl Bann…" at bounding box center [788, 233] width 343 height 29
click at [685, 223] on link "Pending" at bounding box center [682, 225] width 41 height 11
